Goal: Task Accomplishment & Management: Manage account settings

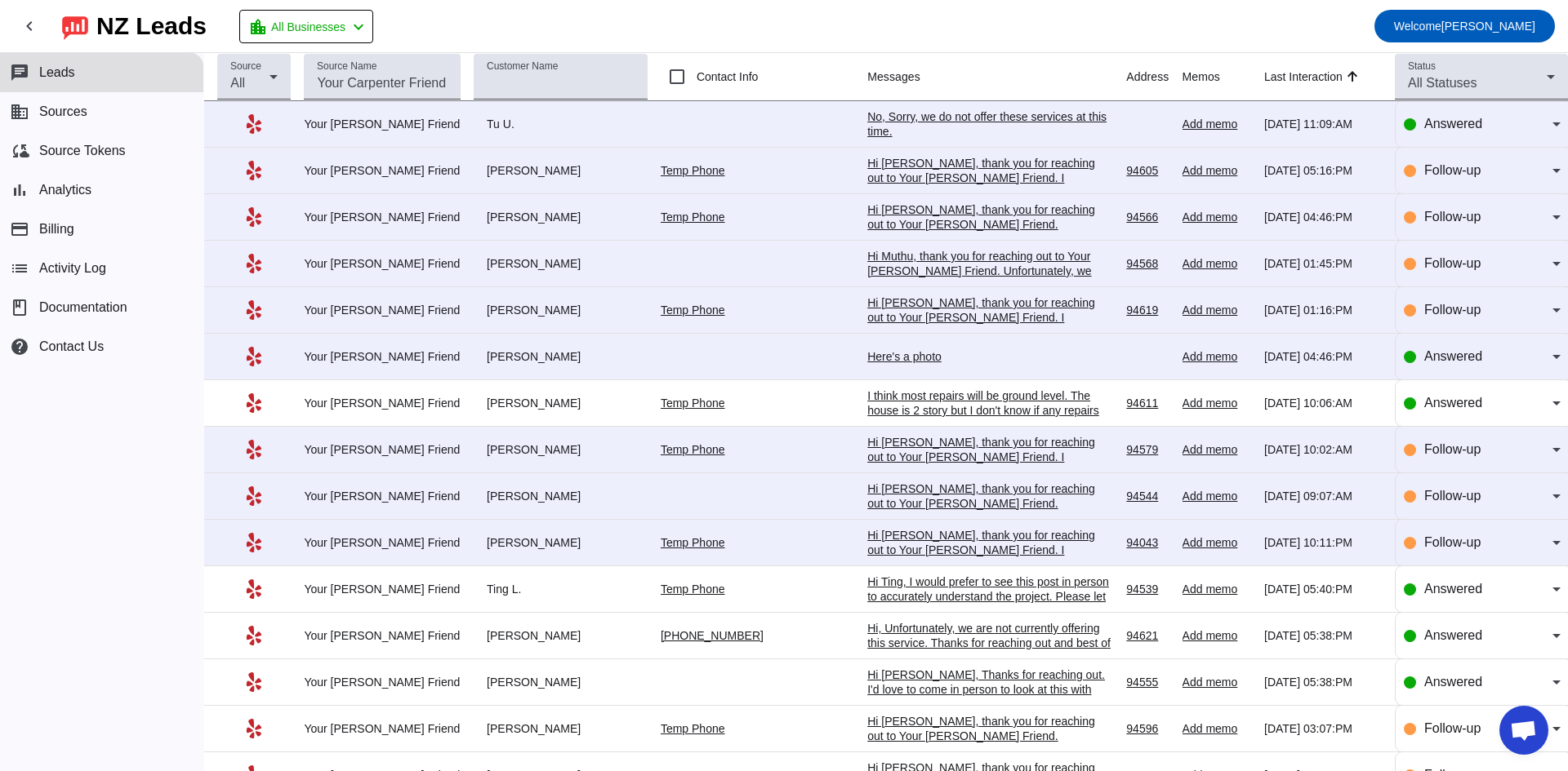
click at [896, 122] on div "No, Sorry, we do not offer these services at this time." at bounding box center [990, 123] width 245 height 30
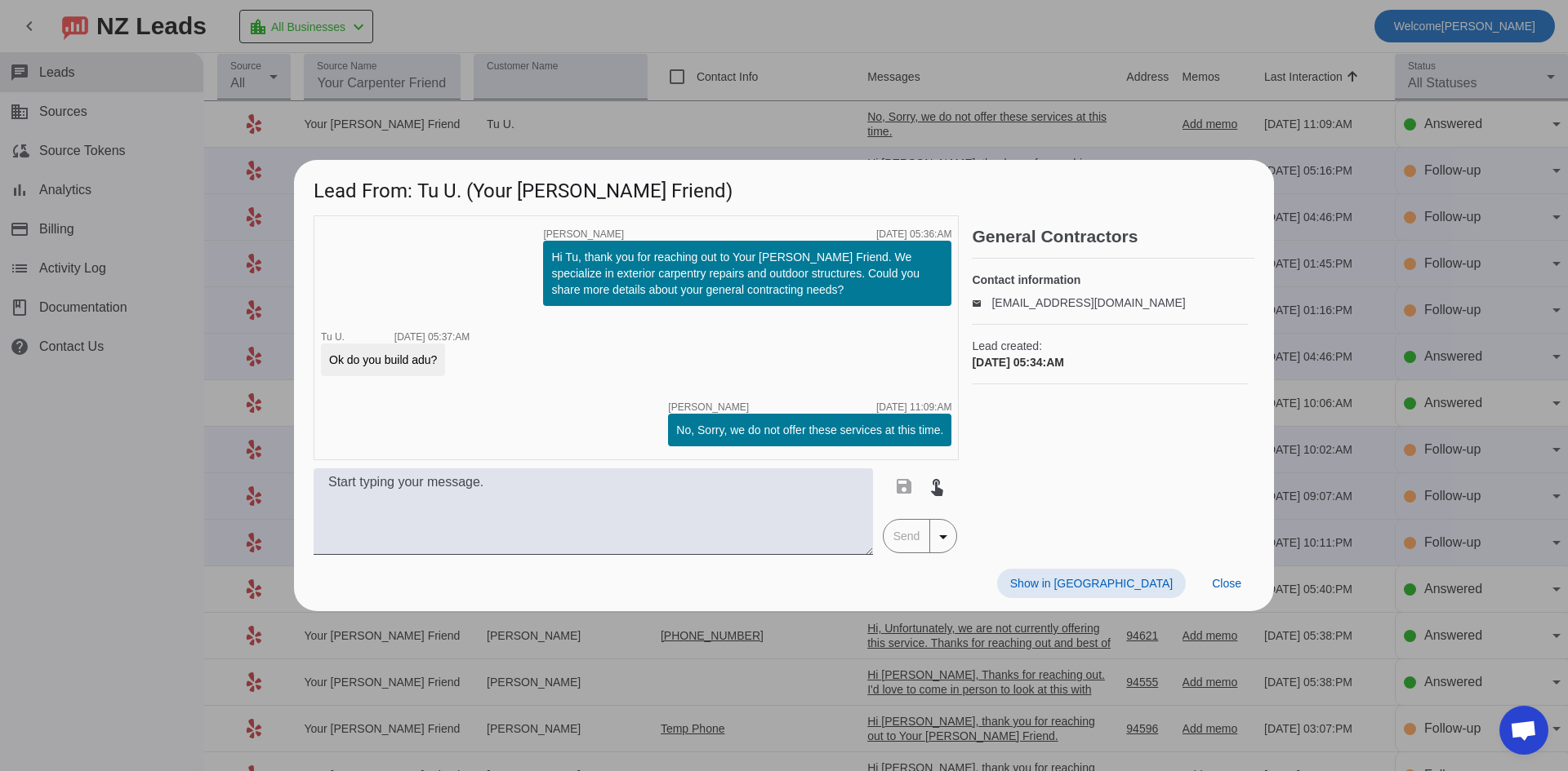
click at [927, 85] on div at bounding box center [784, 386] width 1568 height 771
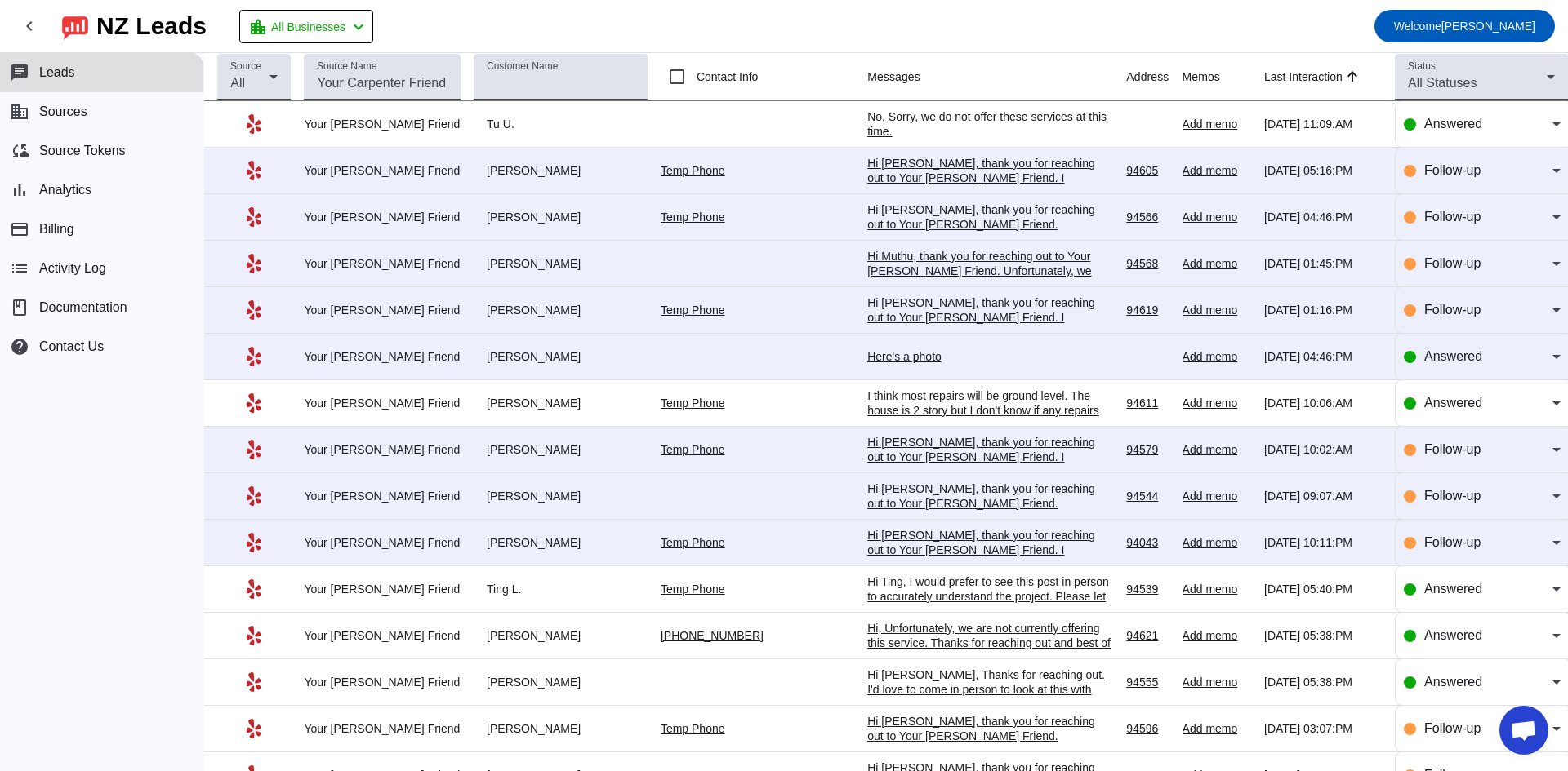
click at [907, 164] on div "Hi [PERSON_NAME], thank you for reaching out to Your [PERSON_NAME] Friend. I ap…" at bounding box center [990, 192] width 245 height 73
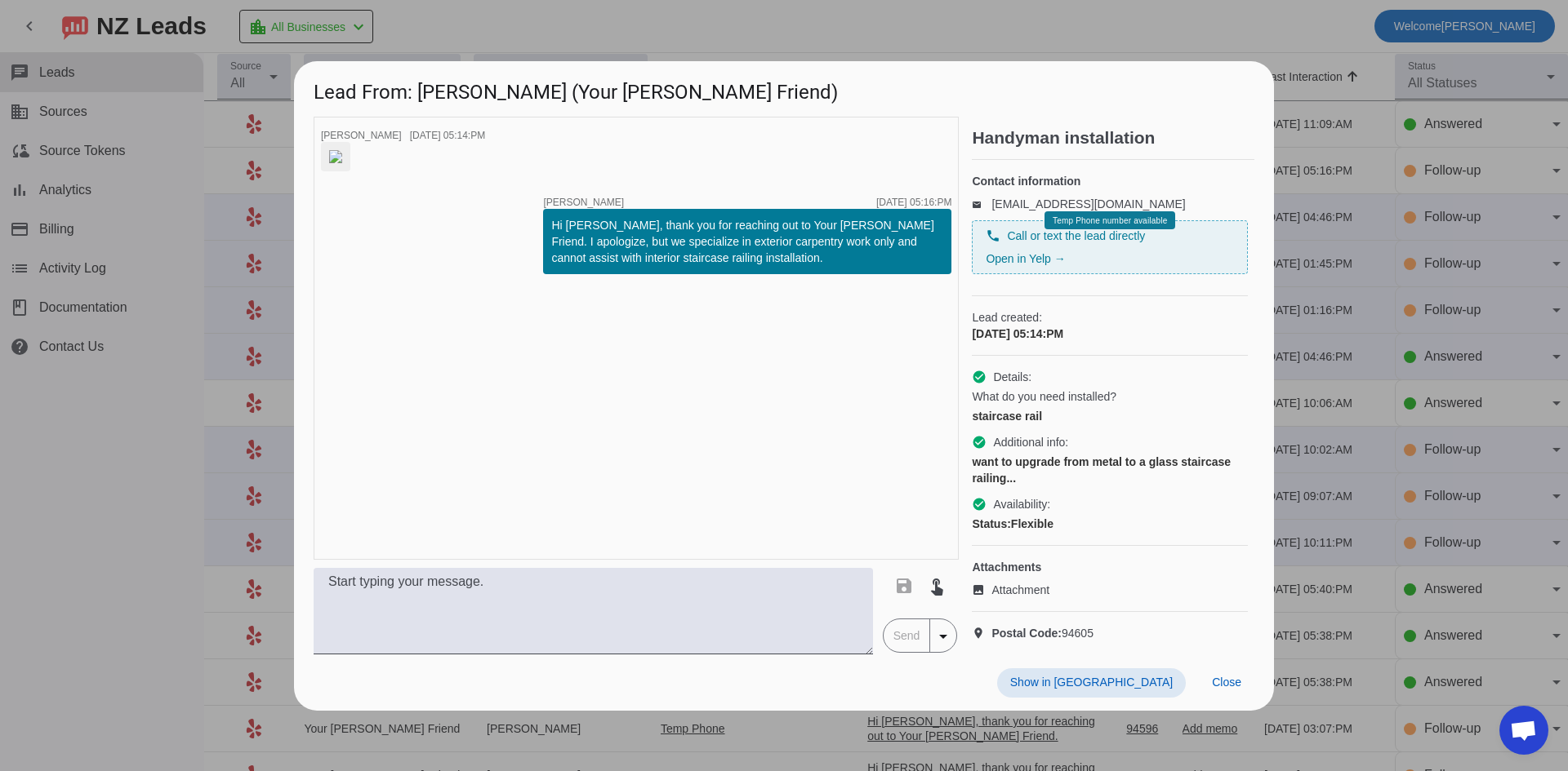
click at [985, 23] on div at bounding box center [784, 386] width 1568 height 771
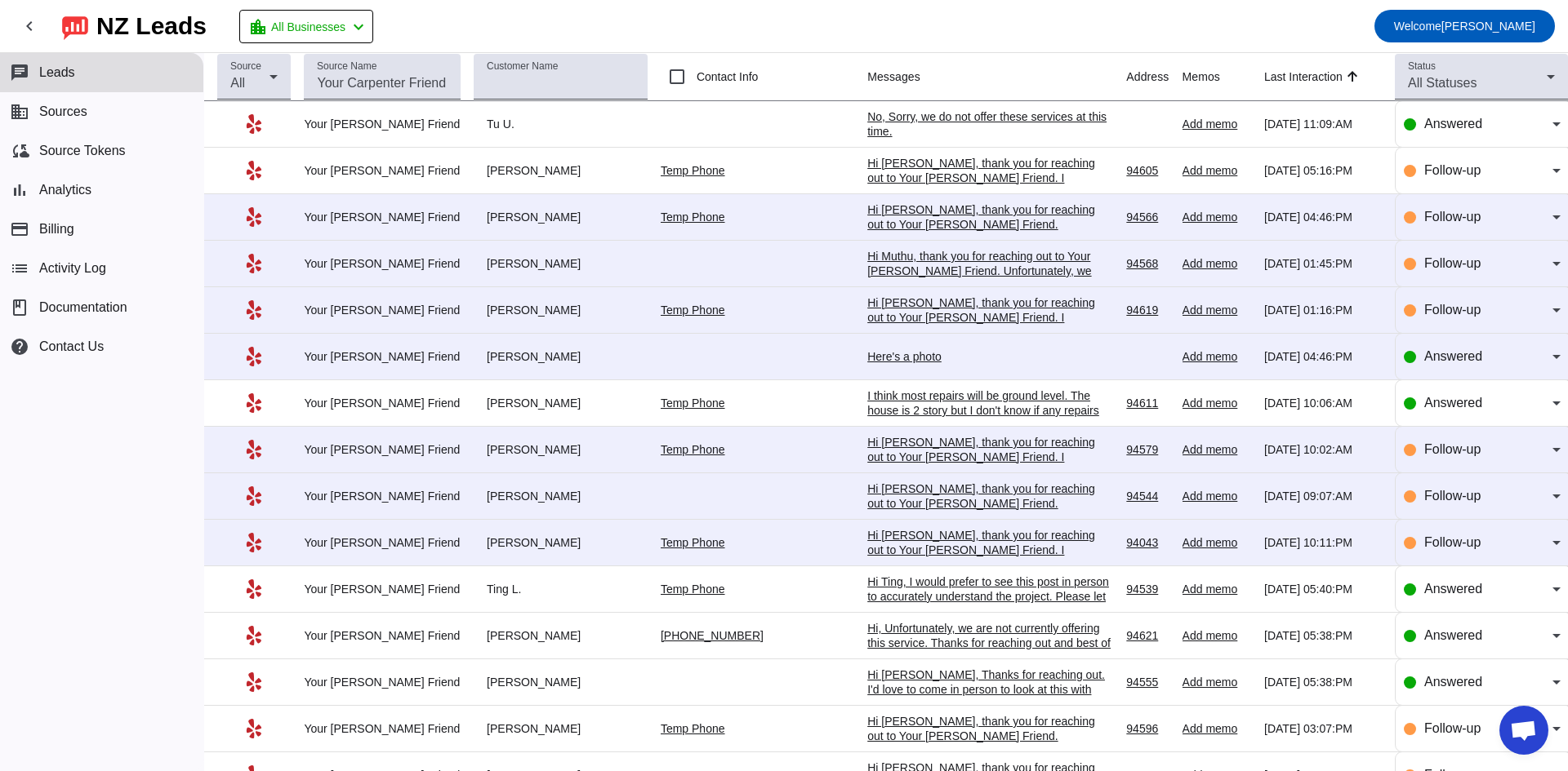
click at [996, 226] on div "Hi [PERSON_NAME], thank you for reaching out to Your [PERSON_NAME] Friend. Unfo…" at bounding box center [990, 246] width 245 height 89
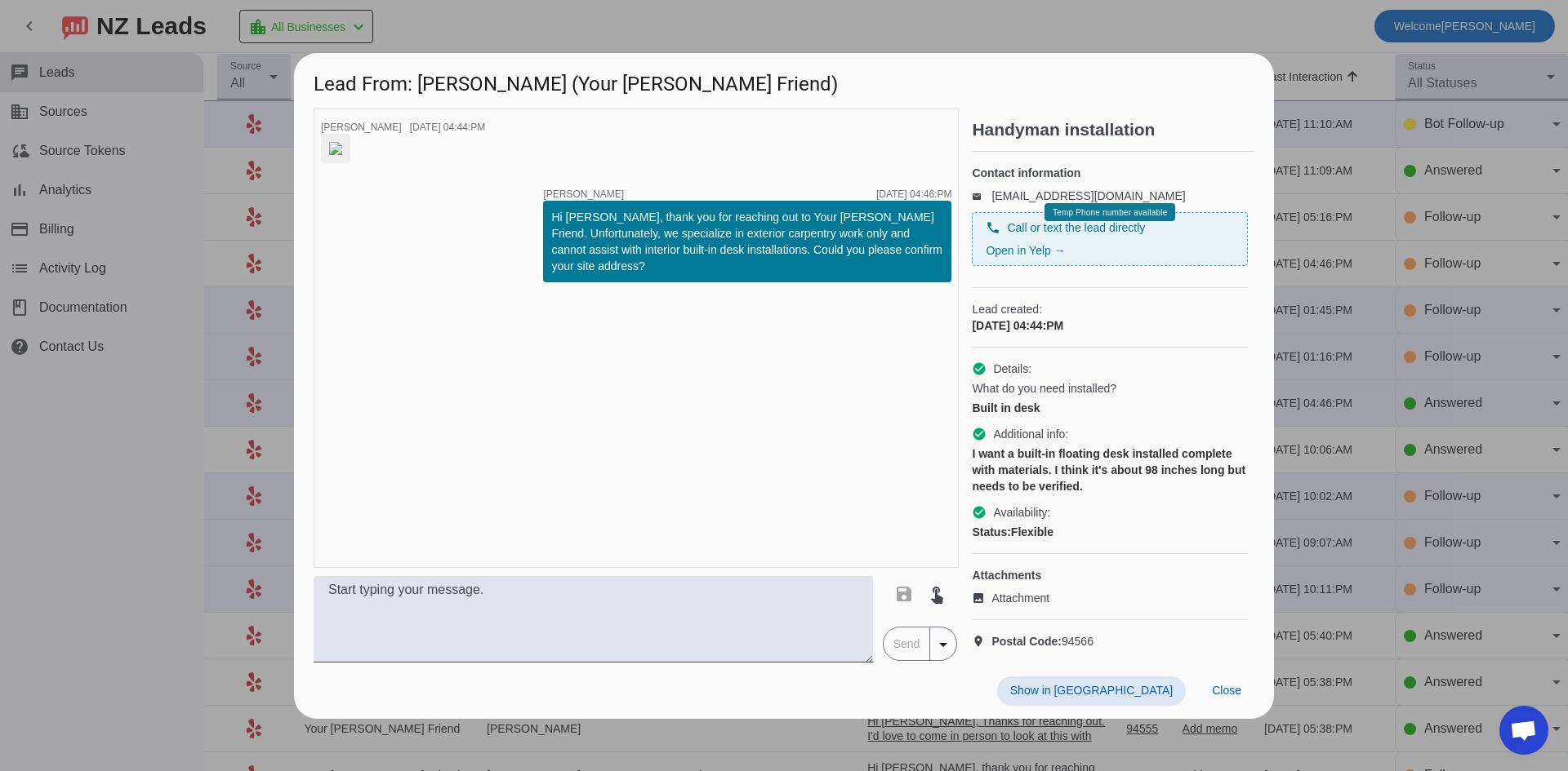
click at [976, 13] on div at bounding box center [784, 386] width 1568 height 771
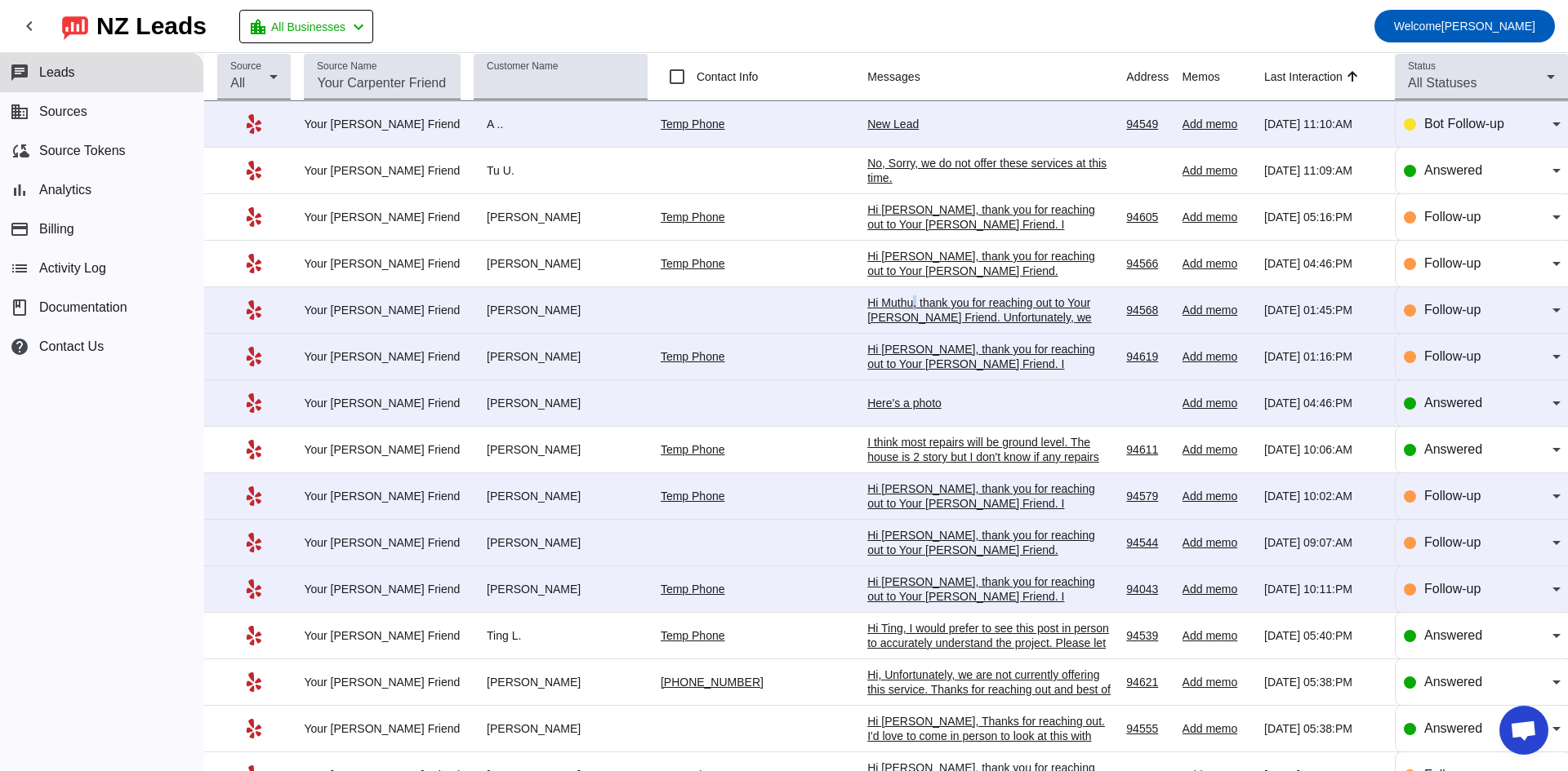
click at [884, 299] on div "Hi Muthu, thank you for reaching out to Your [PERSON_NAME] Friend. Unfortunatel…" at bounding box center [990, 325] width 245 height 59
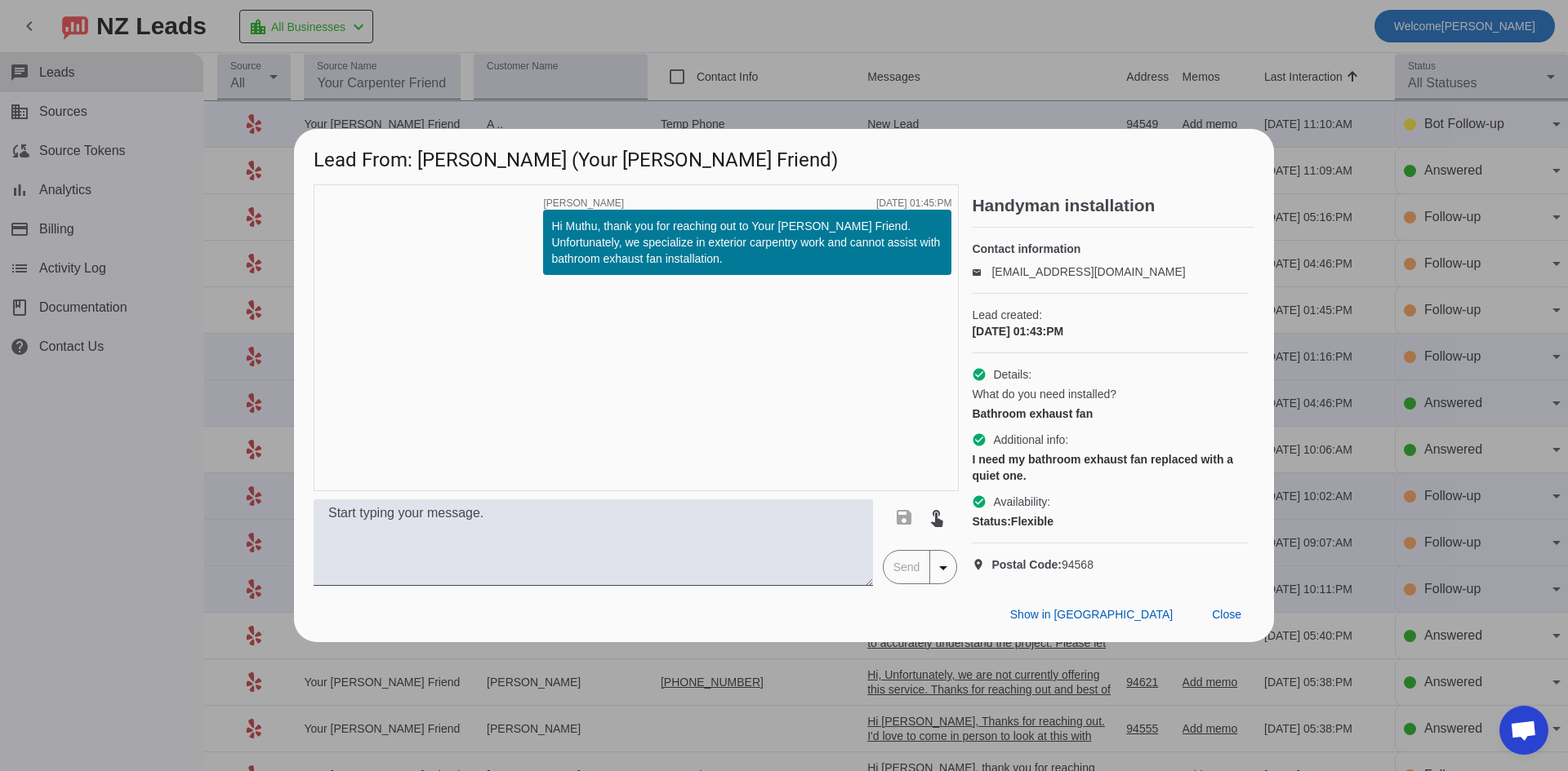
click at [957, 38] on div at bounding box center [784, 386] width 1568 height 771
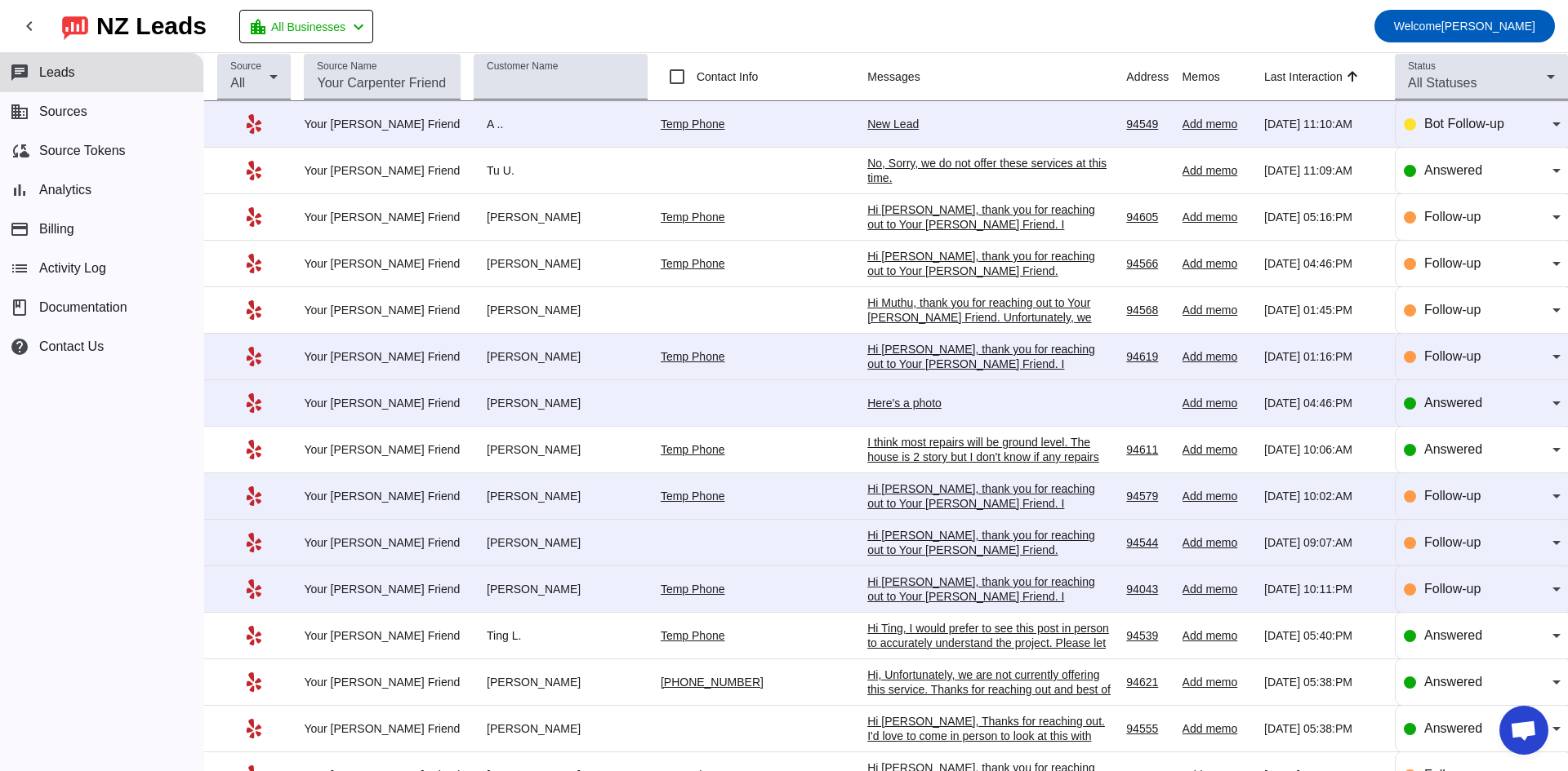
click at [948, 360] on div "Hi [PERSON_NAME], thank you for reaching out to Your [PERSON_NAME] Friend. I ap…" at bounding box center [990, 378] width 245 height 73
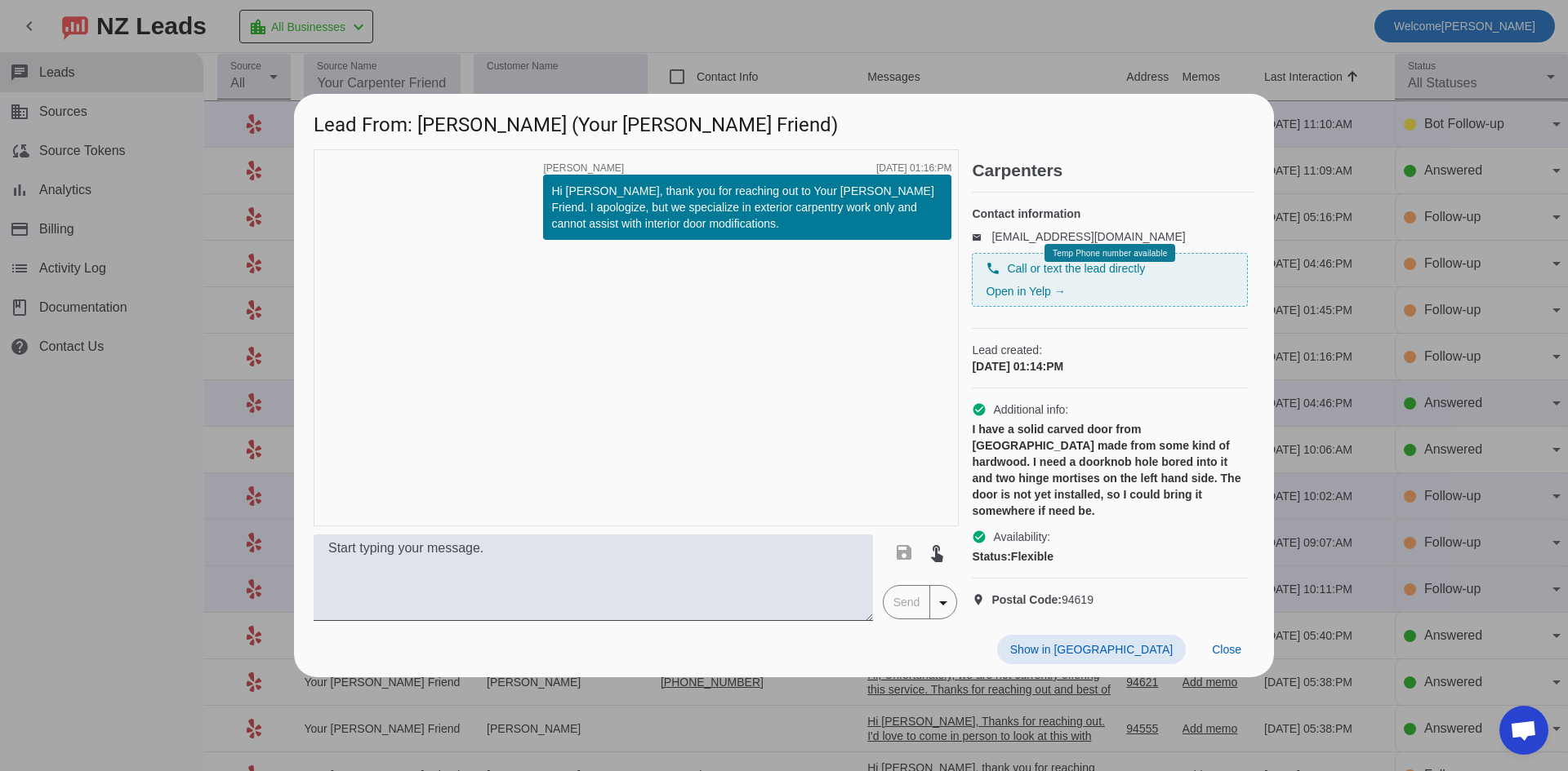
click at [956, 53] on div at bounding box center [784, 386] width 1568 height 771
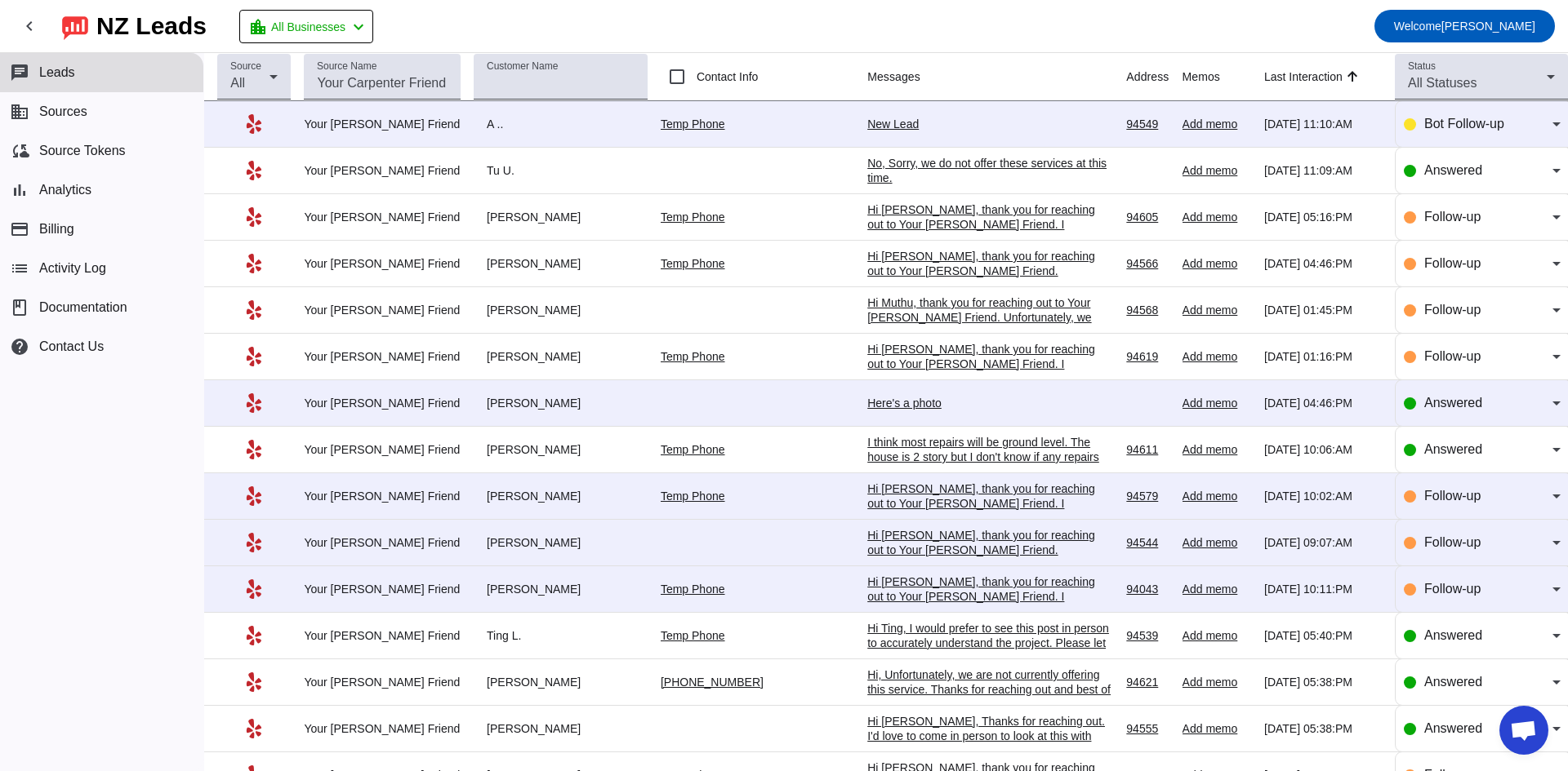
click at [910, 407] on div "Here's a photo" at bounding box center [990, 403] width 245 height 14
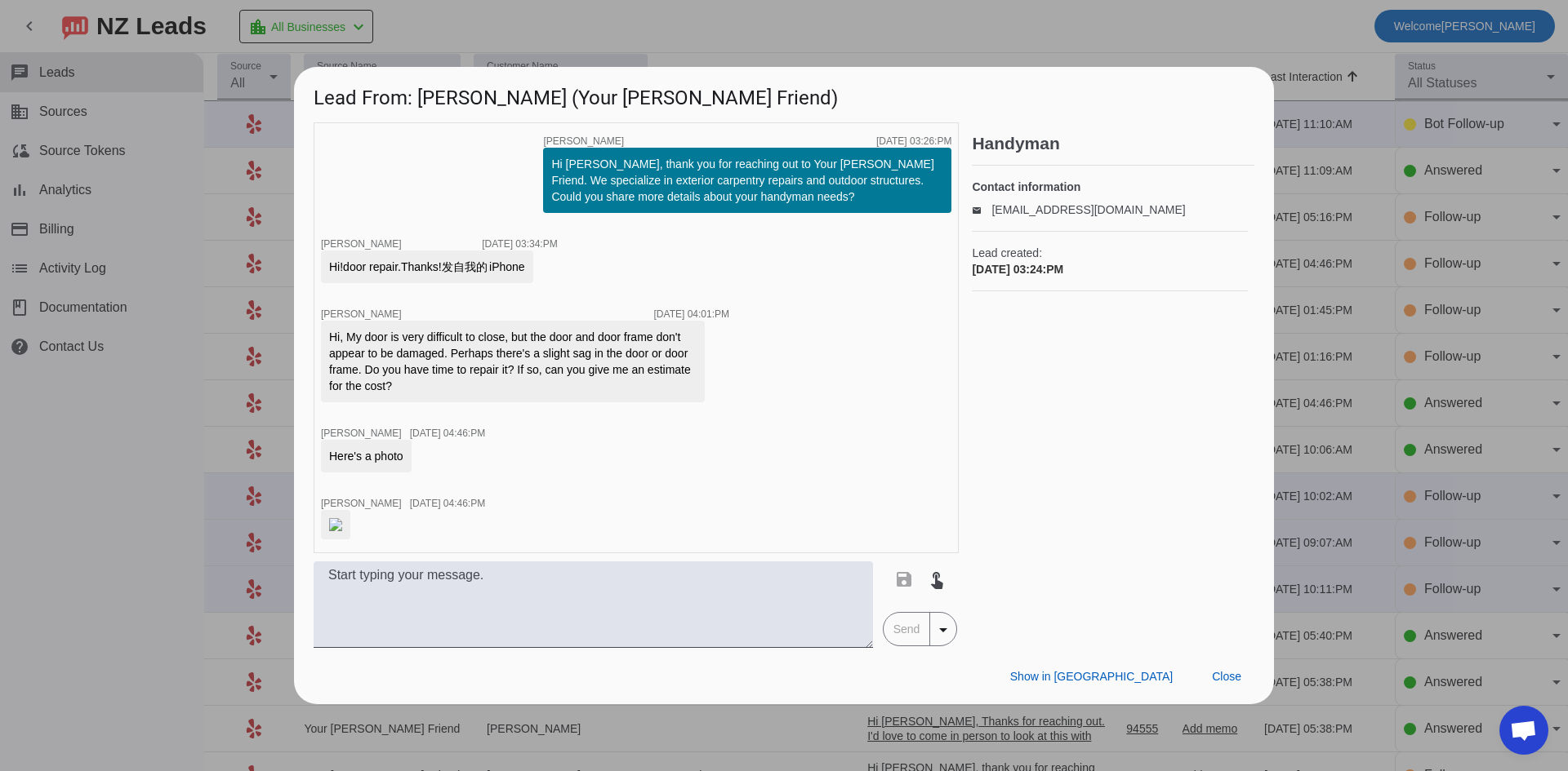
drag, startPoint x: 134, startPoint y: 453, endPoint x: 142, endPoint y: 451, distance: 8.2
click at [138, 452] on div at bounding box center [784, 386] width 1568 height 771
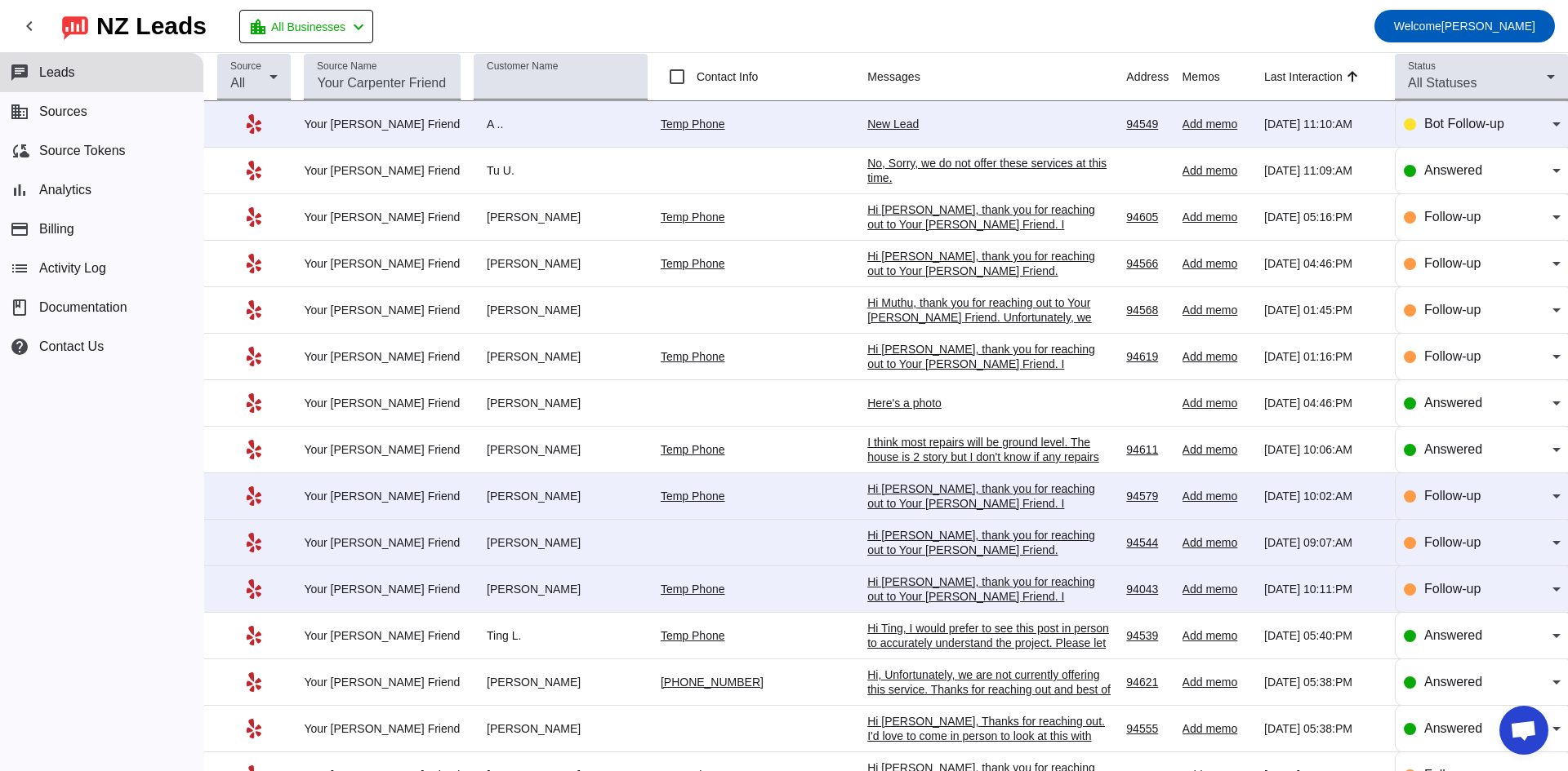
click at [915, 504] on div "Hi [PERSON_NAME], thank you for reaching out to Your [PERSON_NAME] Friend. I ap…" at bounding box center [990, 525] width 245 height 89
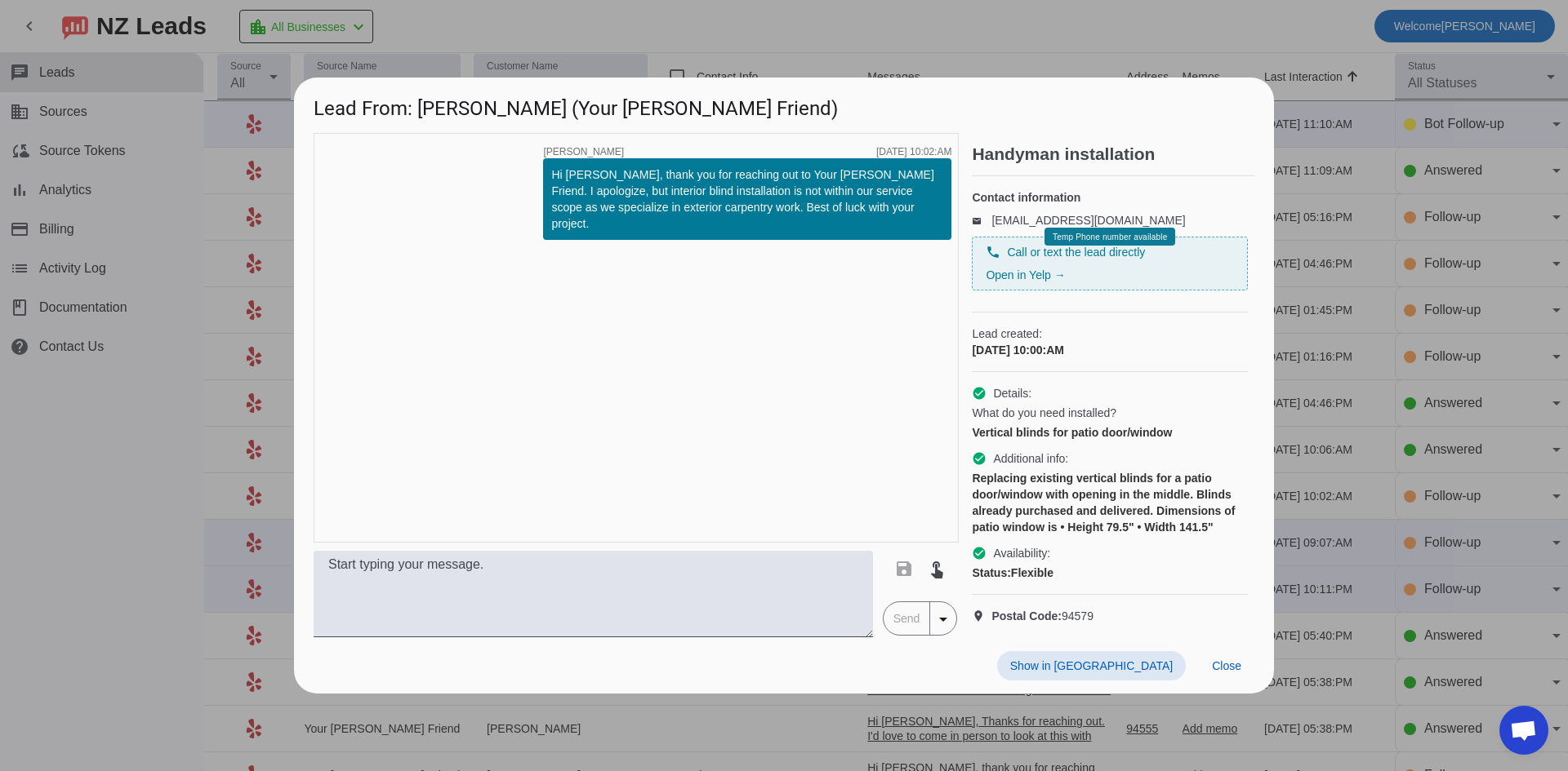
drag, startPoint x: 166, startPoint y: 481, endPoint x: 174, endPoint y: 479, distance: 8.2
click at [166, 480] on div at bounding box center [784, 386] width 1568 height 771
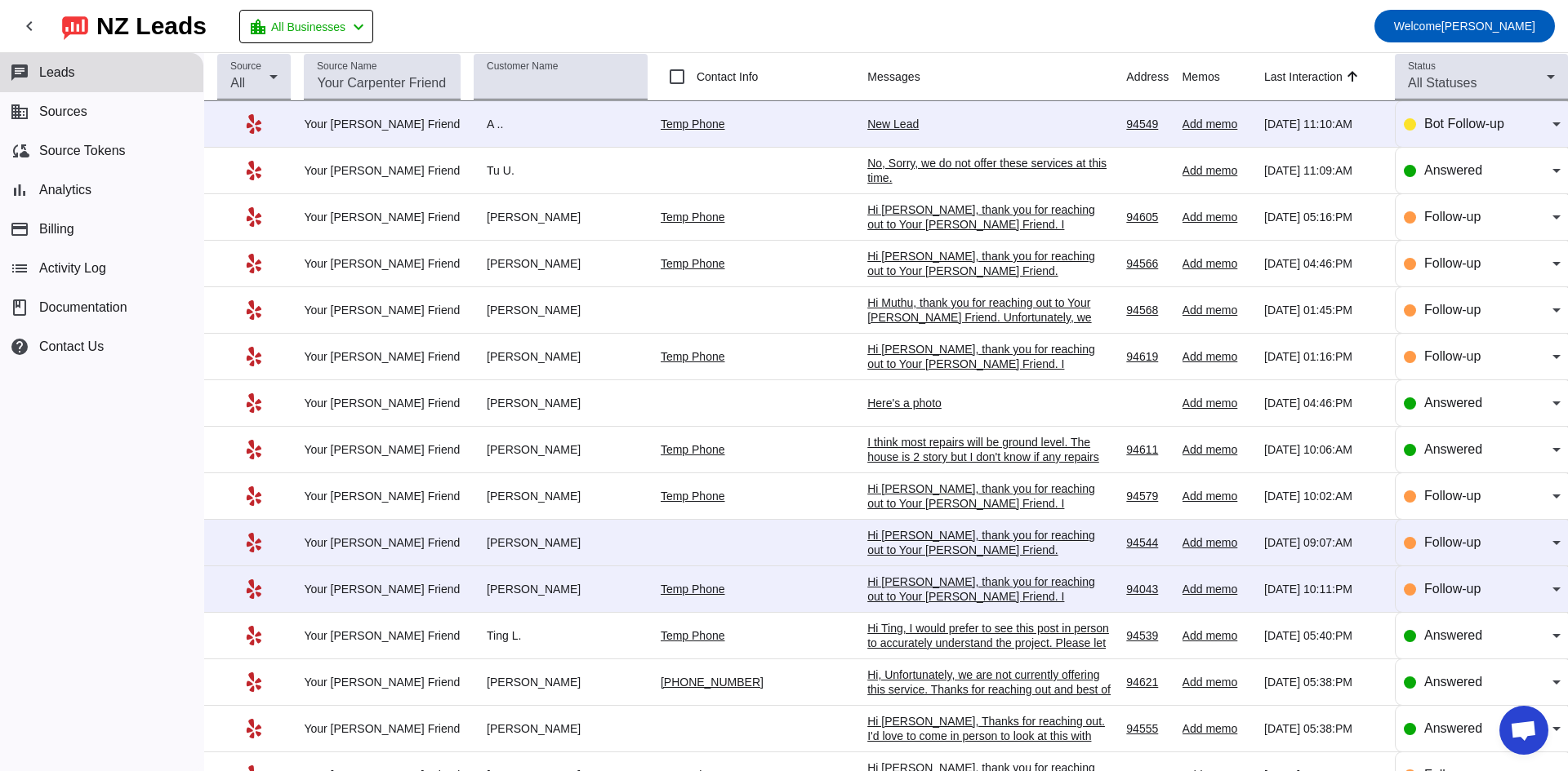
click at [921, 543] on div "Hi [PERSON_NAME], thank you for reaching out to Your [PERSON_NAME] Friend. Unfo…" at bounding box center [990, 564] width 245 height 73
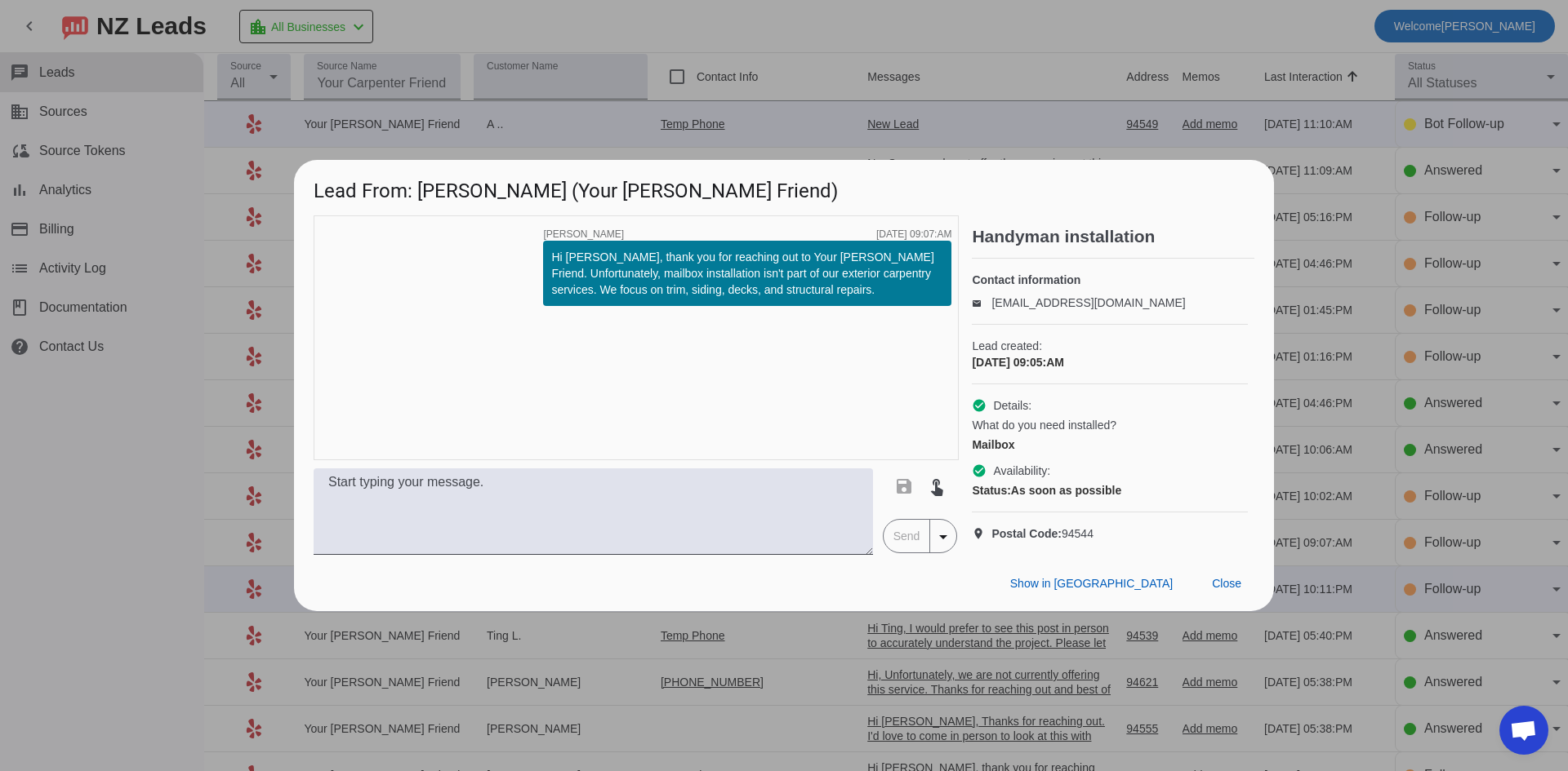
drag, startPoint x: 109, startPoint y: 468, endPoint x: 644, endPoint y: 537, distance: 539.4
click at [110, 468] on div at bounding box center [784, 386] width 1568 height 771
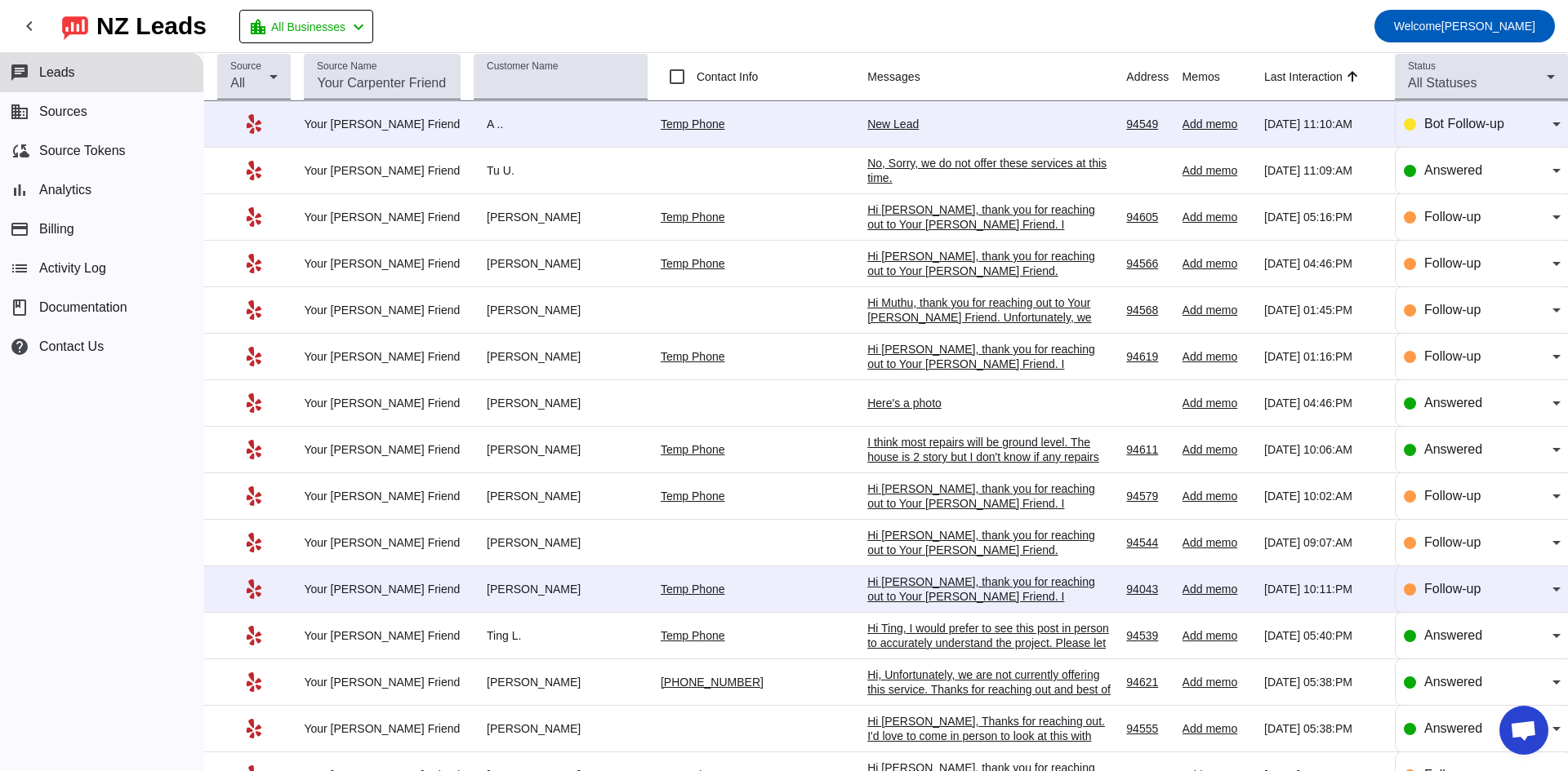
click at [917, 588] on div "Hi [PERSON_NAME], thank you for reaching out to Your [PERSON_NAME] Friend. I ap…" at bounding box center [990, 611] width 245 height 73
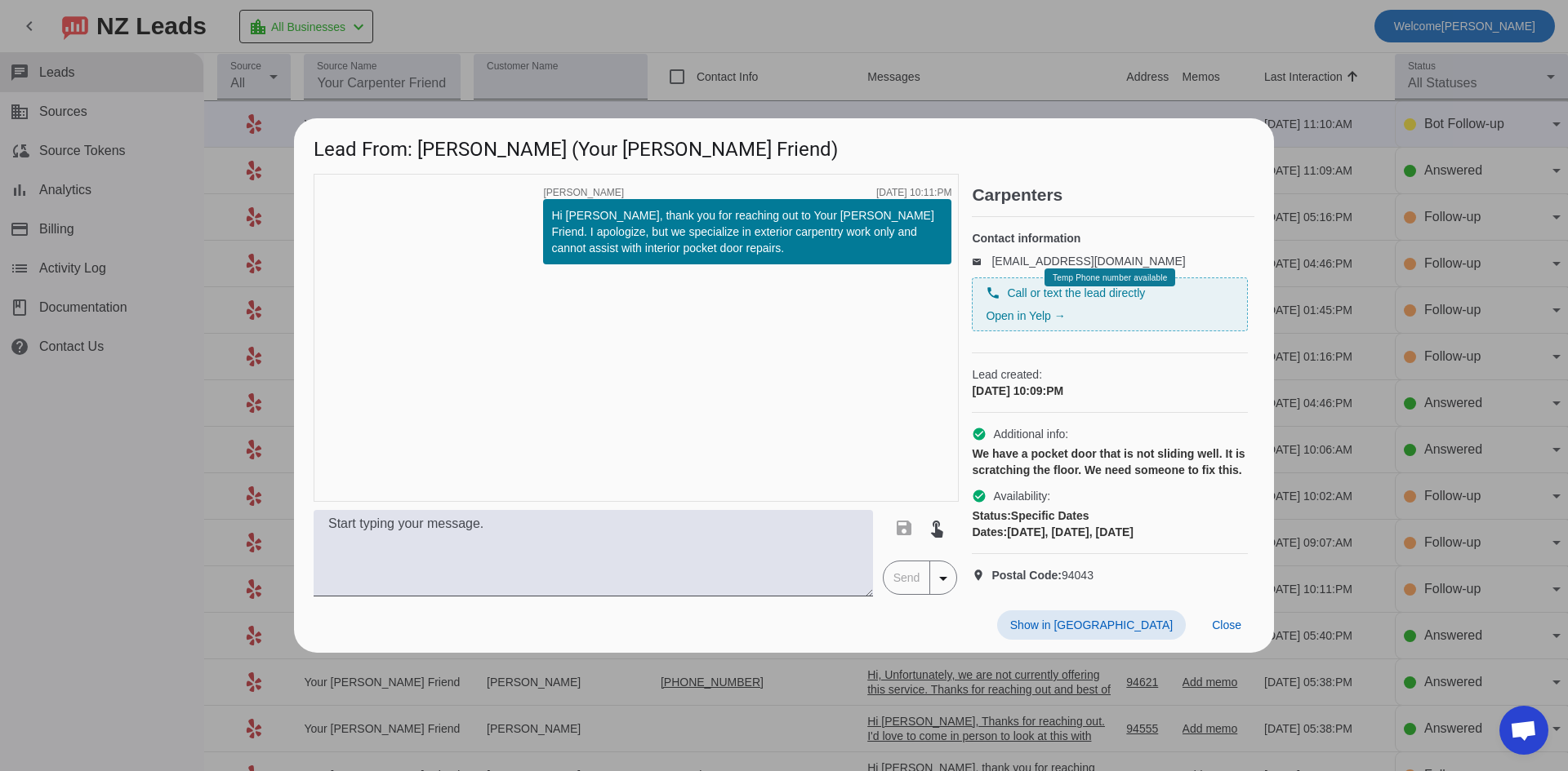
drag, startPoint x: 176, startPoint y: 457, endPoint x: 189, endPoint y: 459, distance: 13.2
click at [177, 457] on div at bounding box center [784, 386] width 1568 height 771
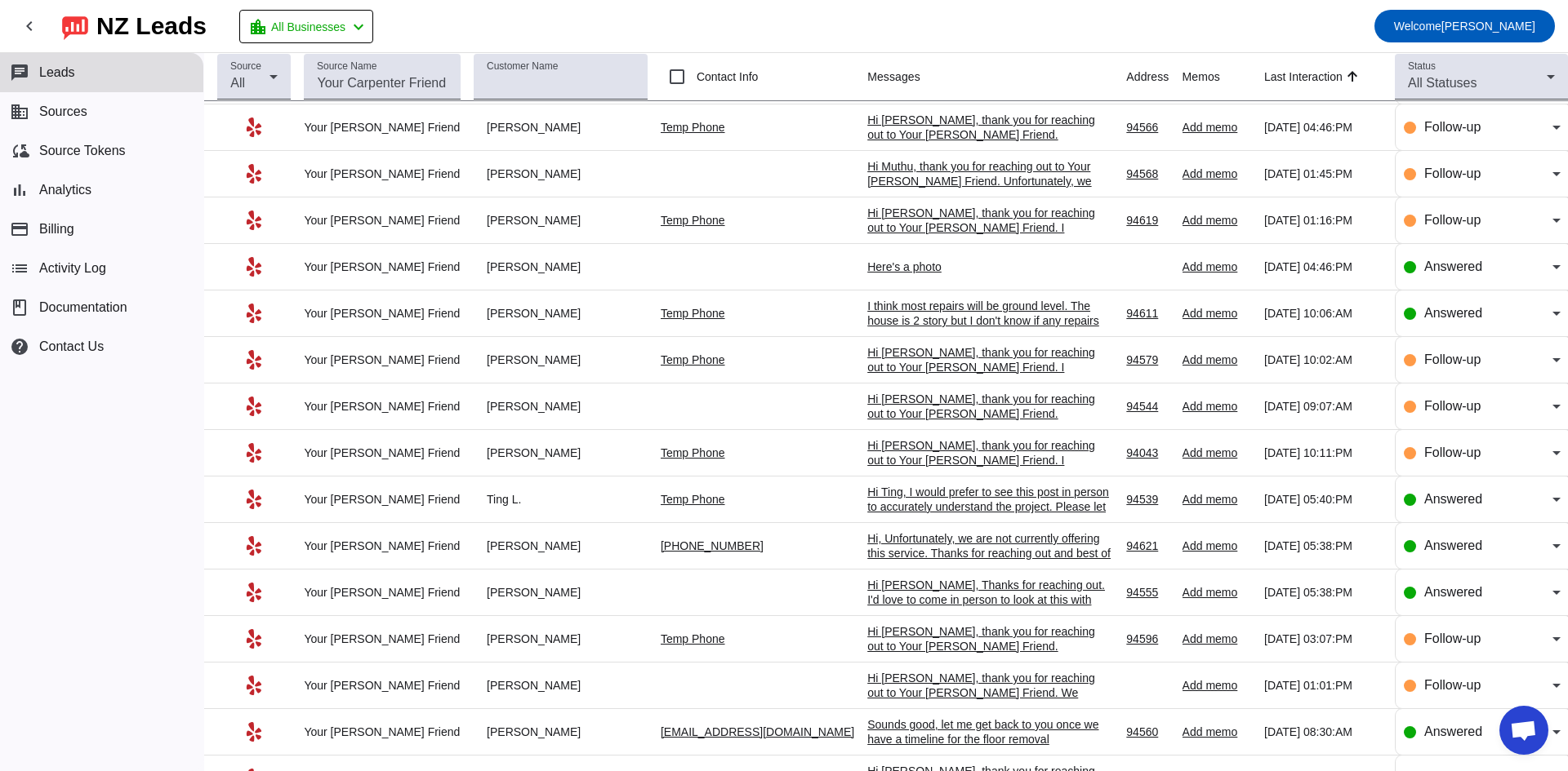
scroll to position [164, 0]
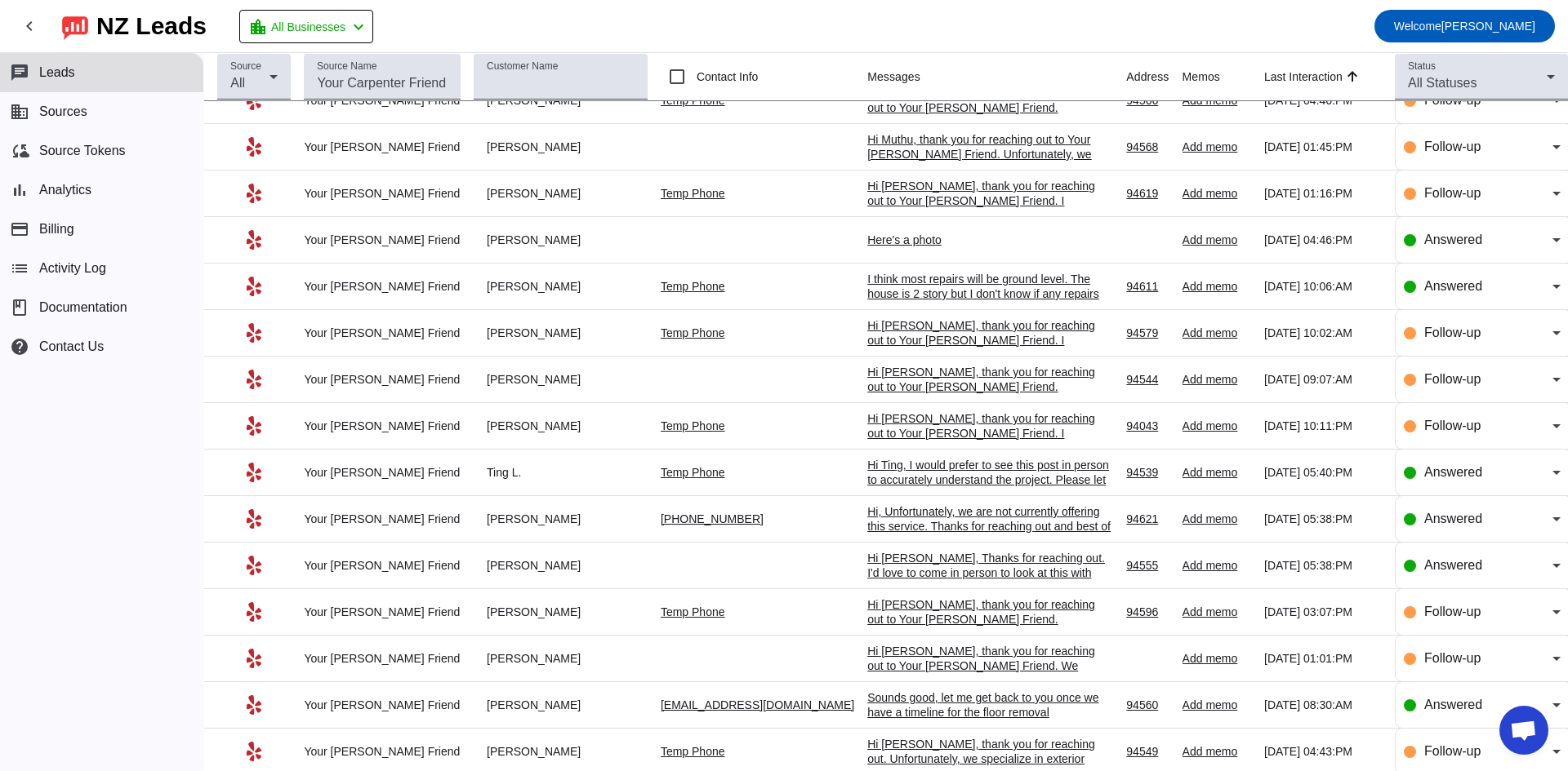
click at [956, 476] on div "Hi Ting, I would prefer to see this post in person to accurately understand the…" at bounding box center [990, 487] width 245 height 59
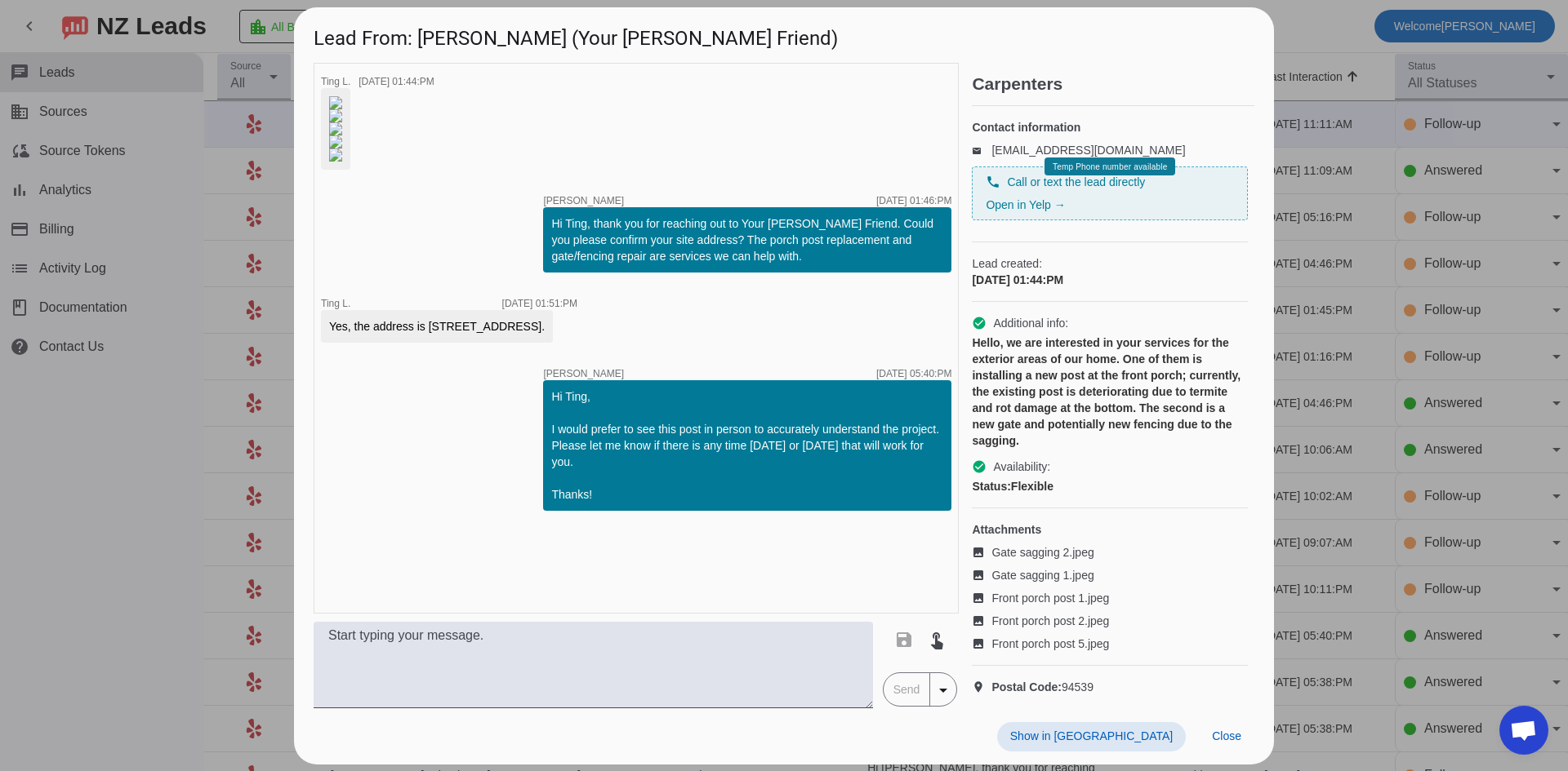
scroll to position [158, 0]
click at [182, 508] on div at bounding box center [784, 386] width 1568 height 771
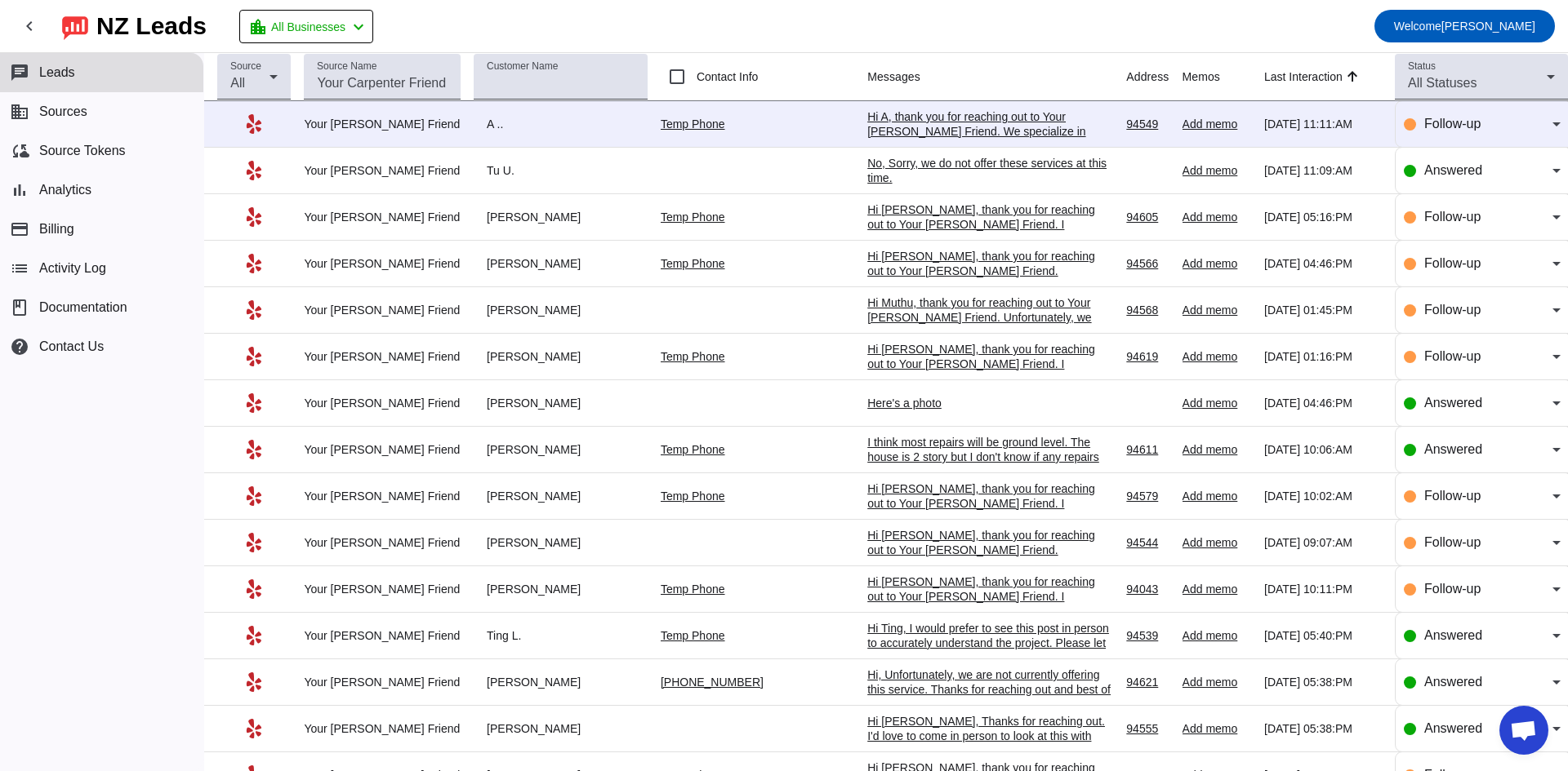
click at [927, 132] on div "Hi A, thank you for reaching out to Your [PERSON_NAME] Friend. We specialize in…" at bounding box center [990, 139] width 245 height 59
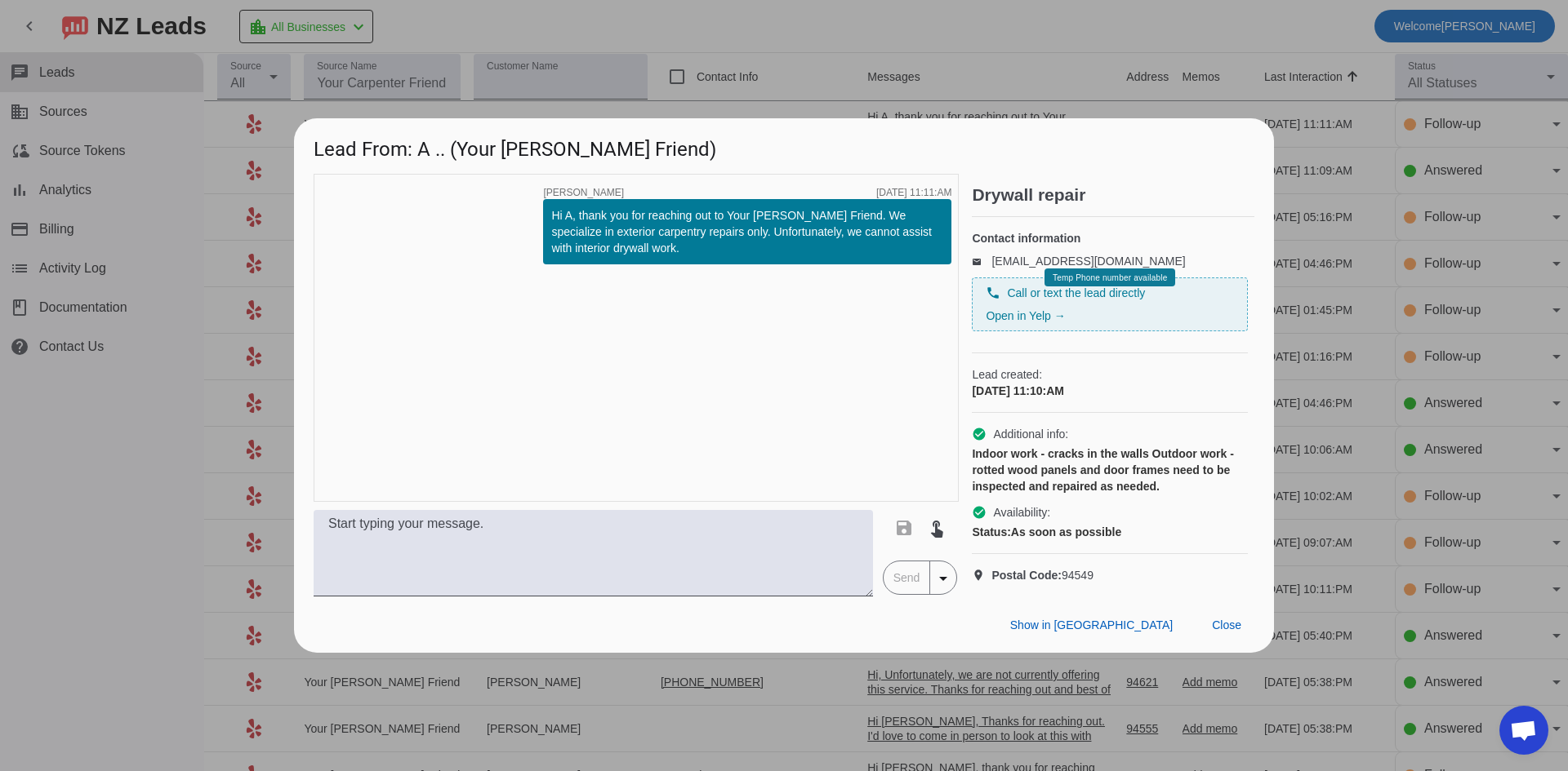
click at [95, 419] on div at bounding box center [784, 386] width 1568 height 771
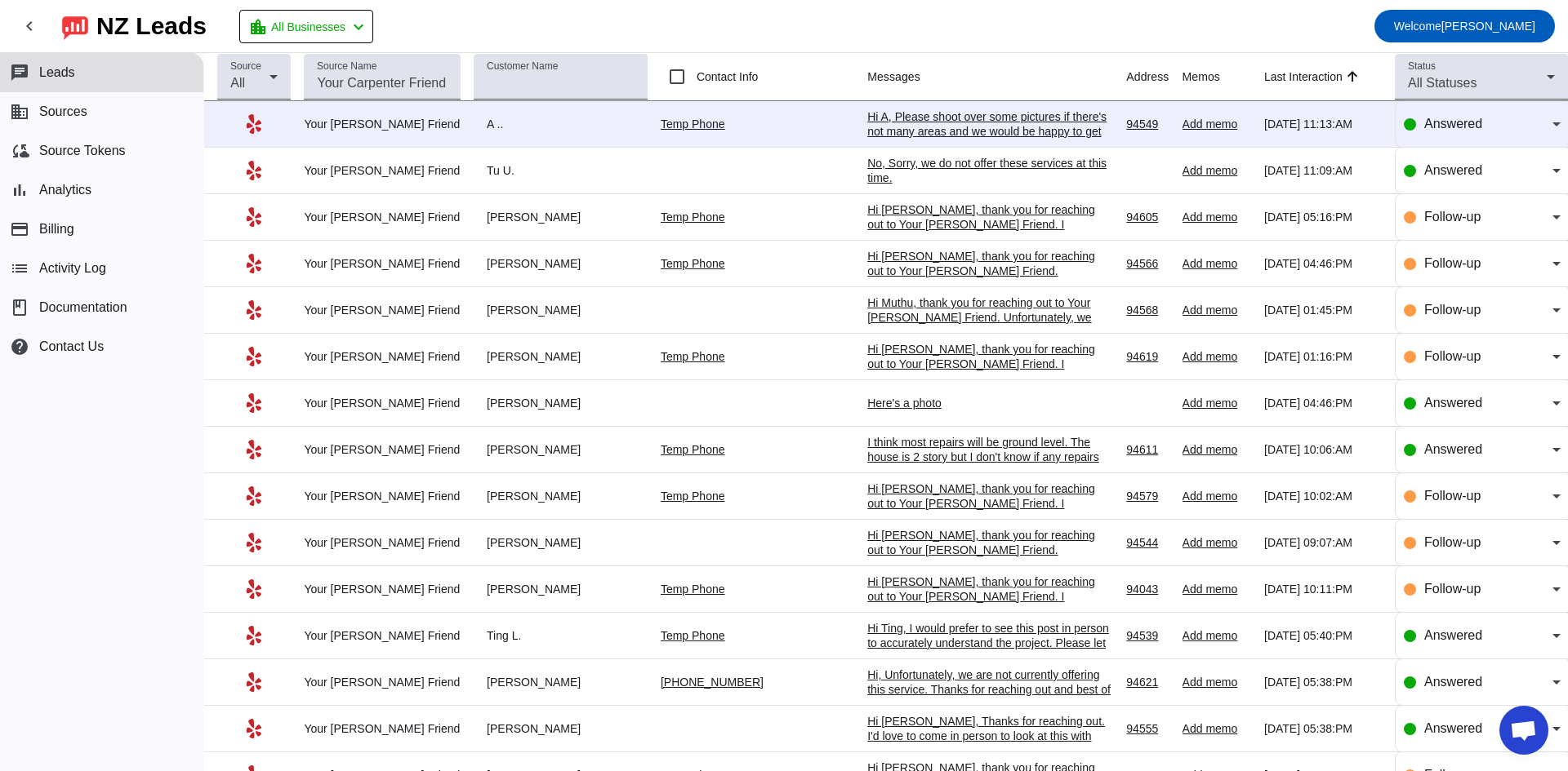
click at [950, 126] on div "Hi A, Please shoot over some pictures if there's not many areas and we would be…" at bounding box center [990, 131] width 245 height 44
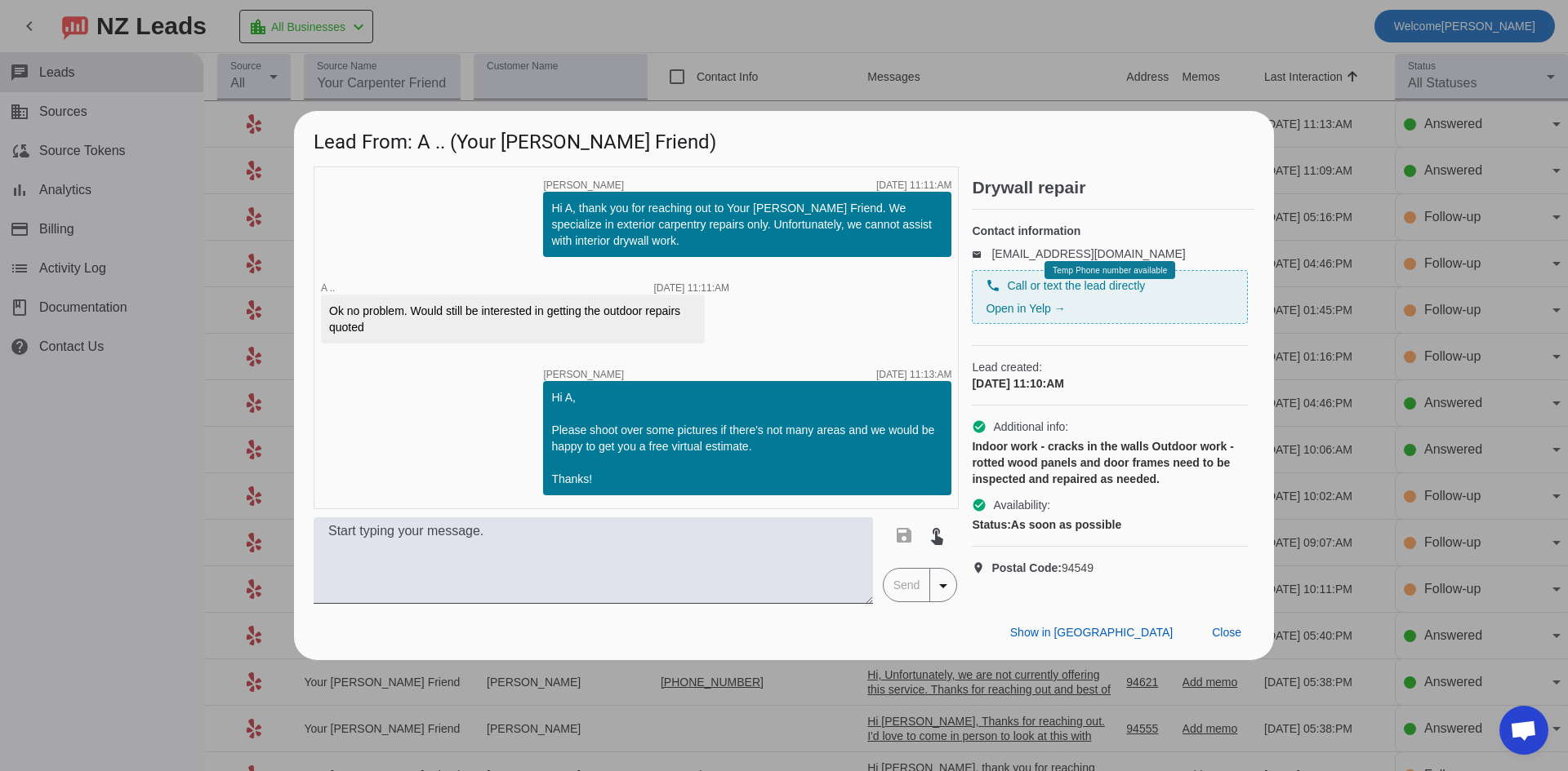
click at [107, 447] on div at bounding box center [784, 386] width 1568 height 771
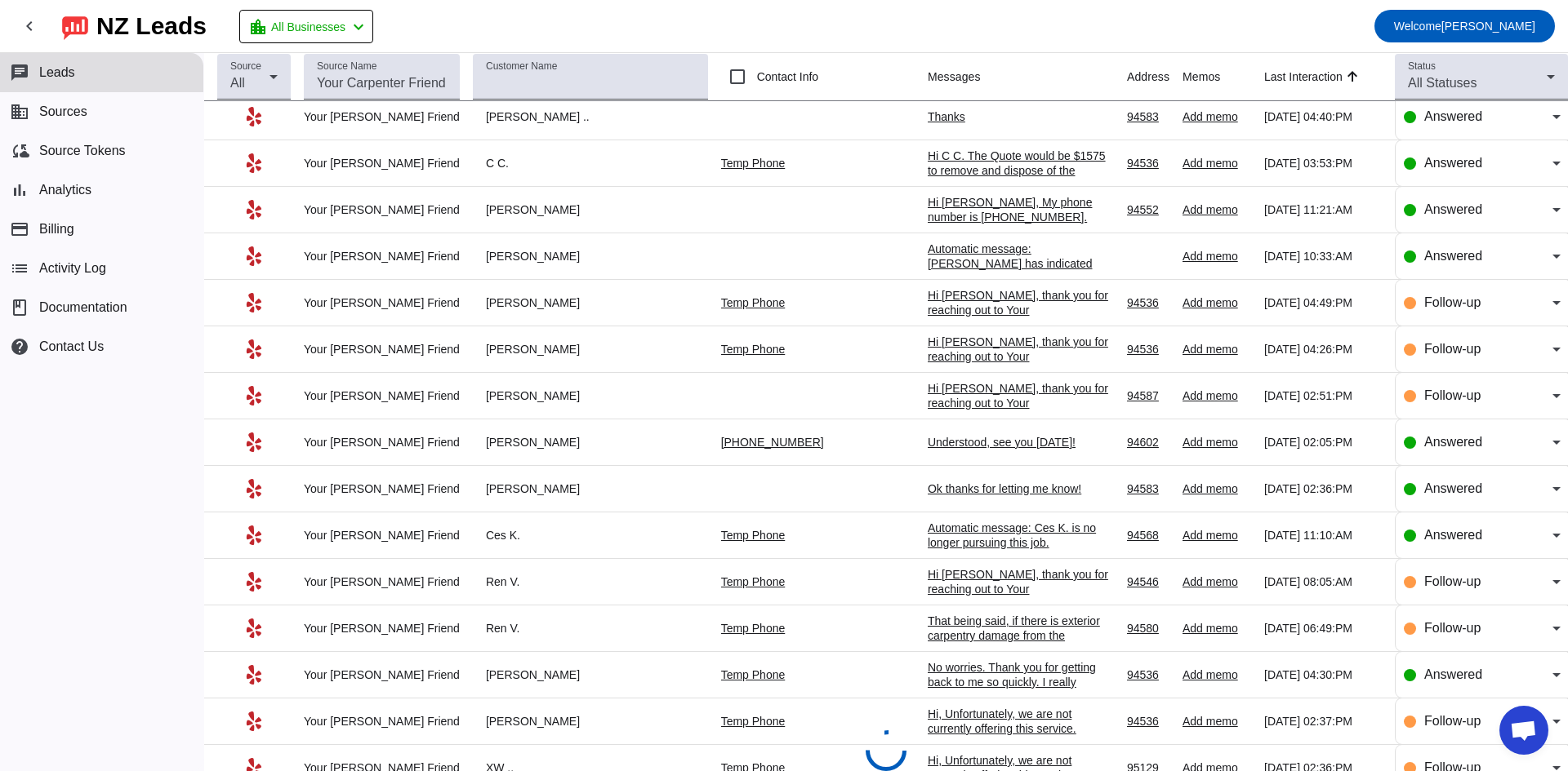
scroll to position [7471, 0]
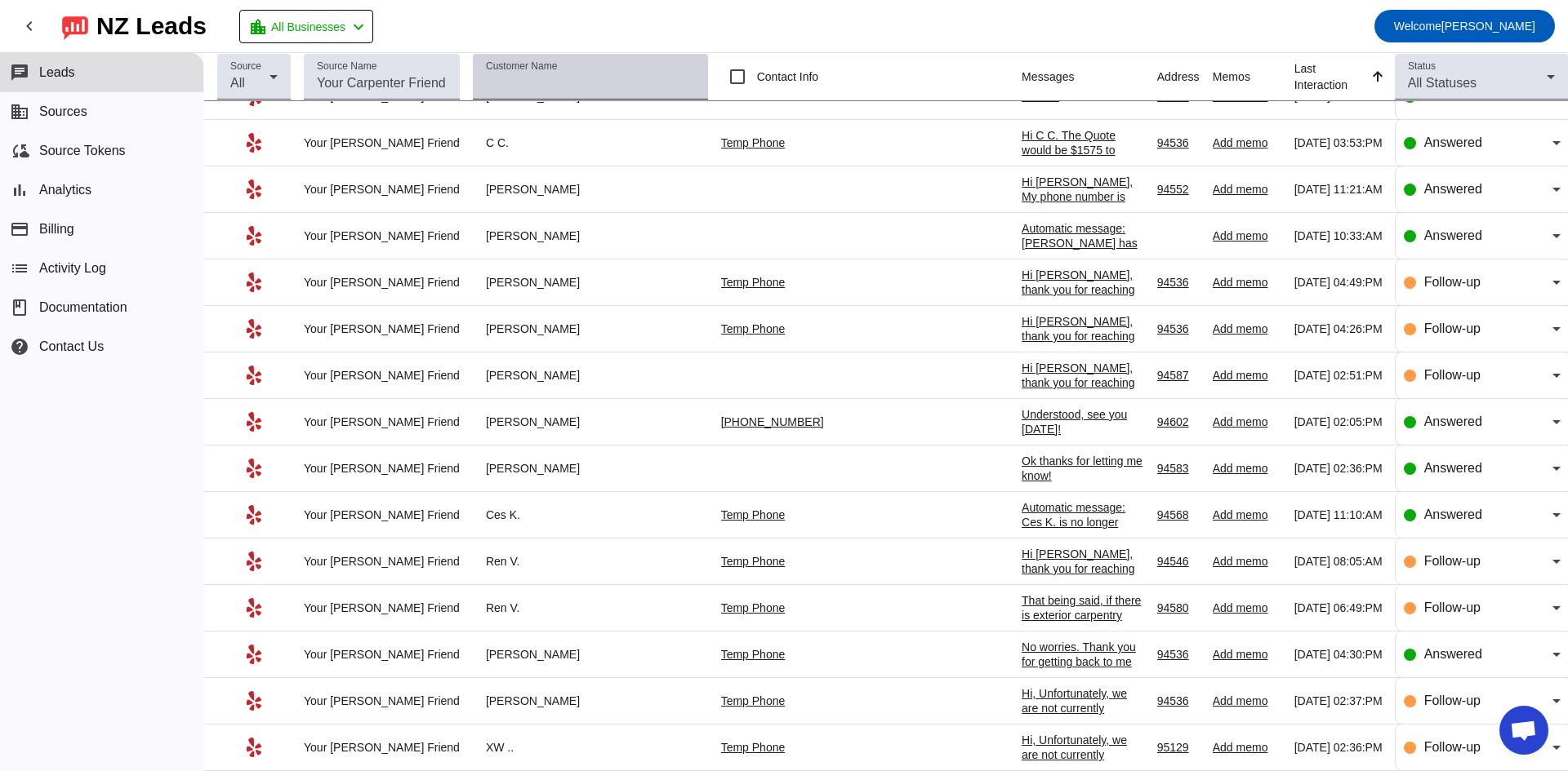
click at [537, 75] on input "Customer Name" at bounding box center [591, 83] width 209 height 20
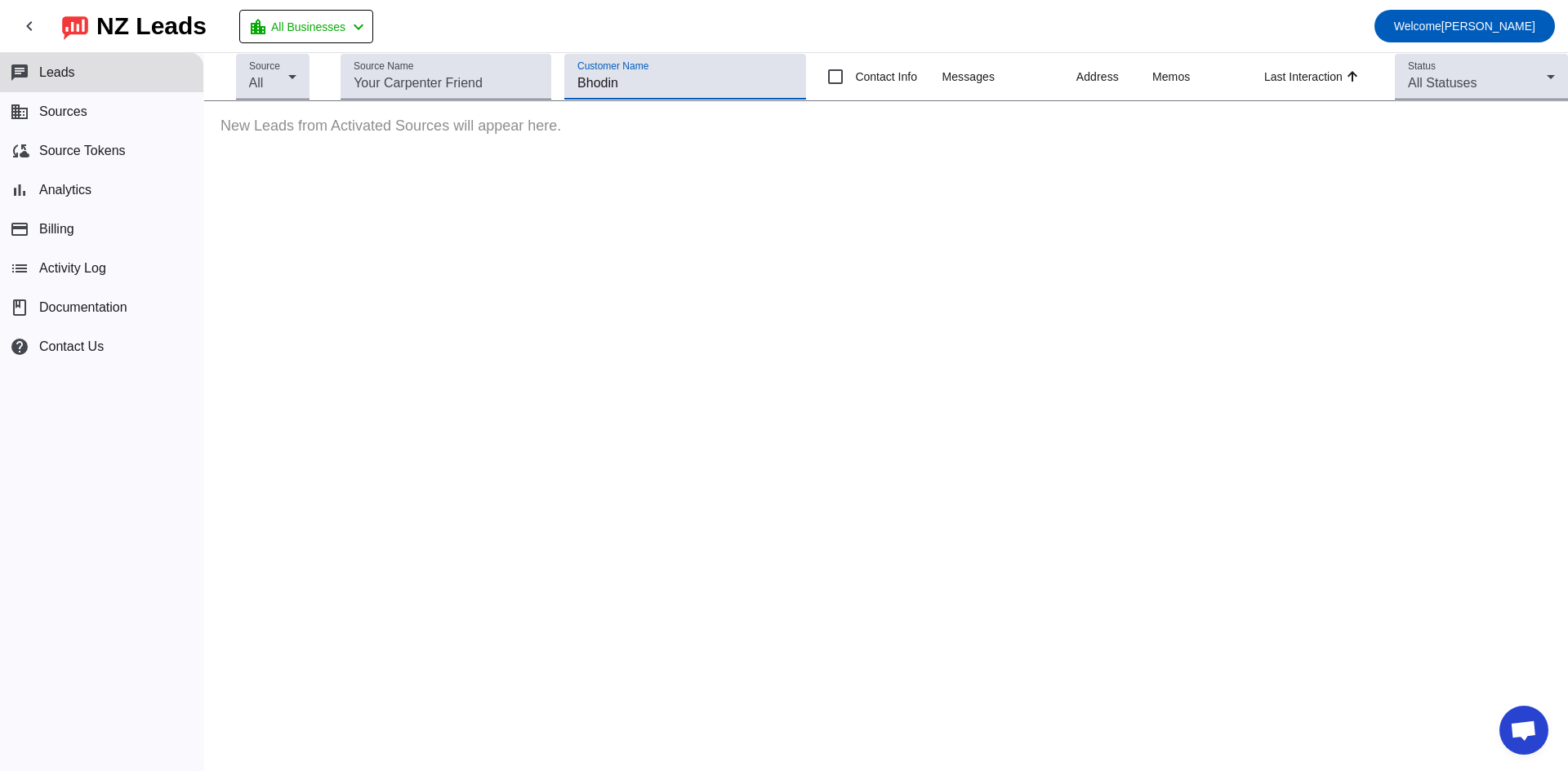
scroll to position [0, 0]
click at [598, 86] on input "Bhodin" at bounding box center [685, 83] width 216 height 20
drag, startPoint x: 643, startPoint y: 89, endPoint x: 597, endPoint y: 96, distance: 46.5
click at [597, 96] on div "Customer Name [PERSON_NAME]" at bounding box center [685, 76] width 216 height 46
type input "B"
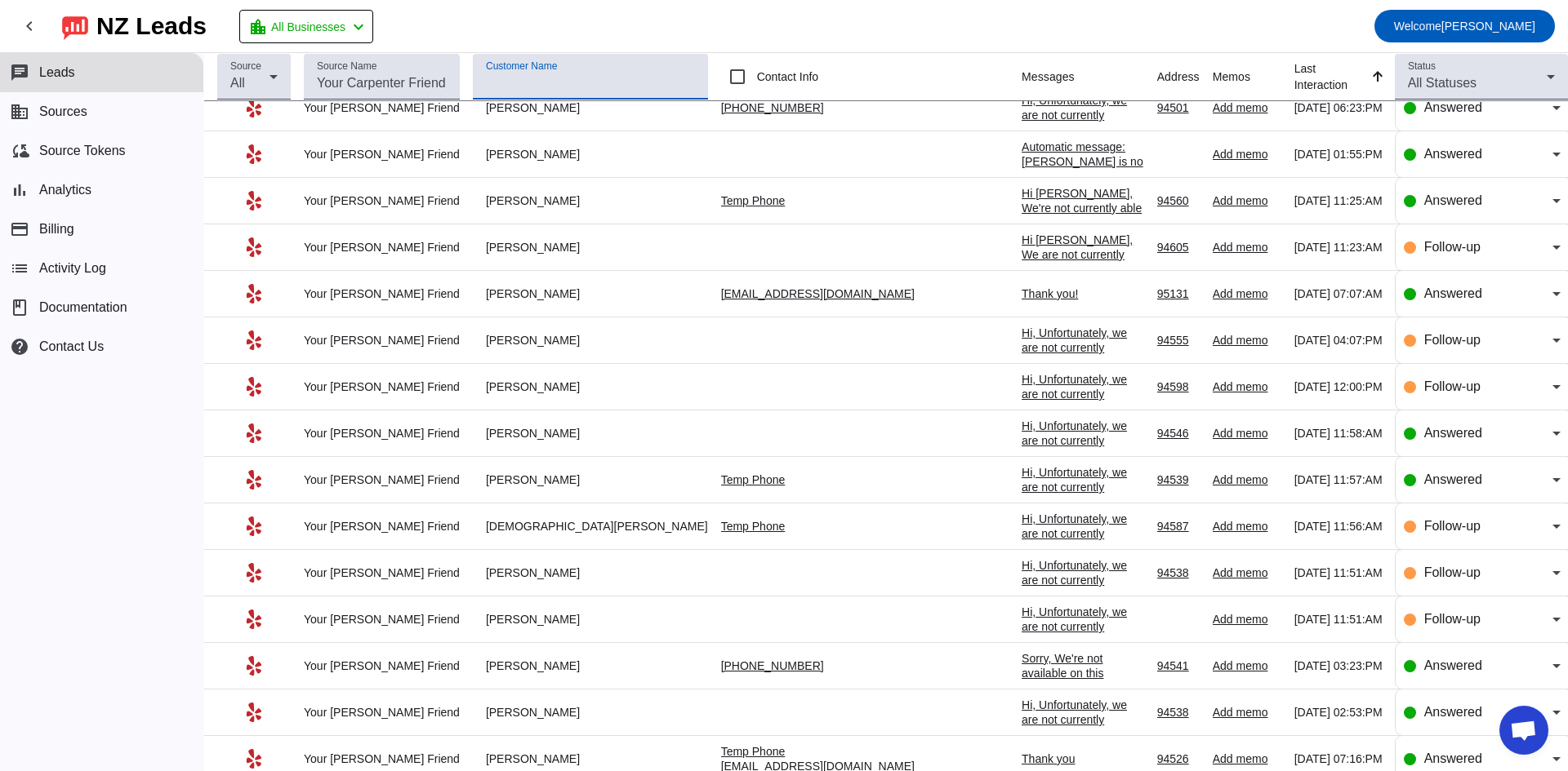
scroll to position [9369, 0]
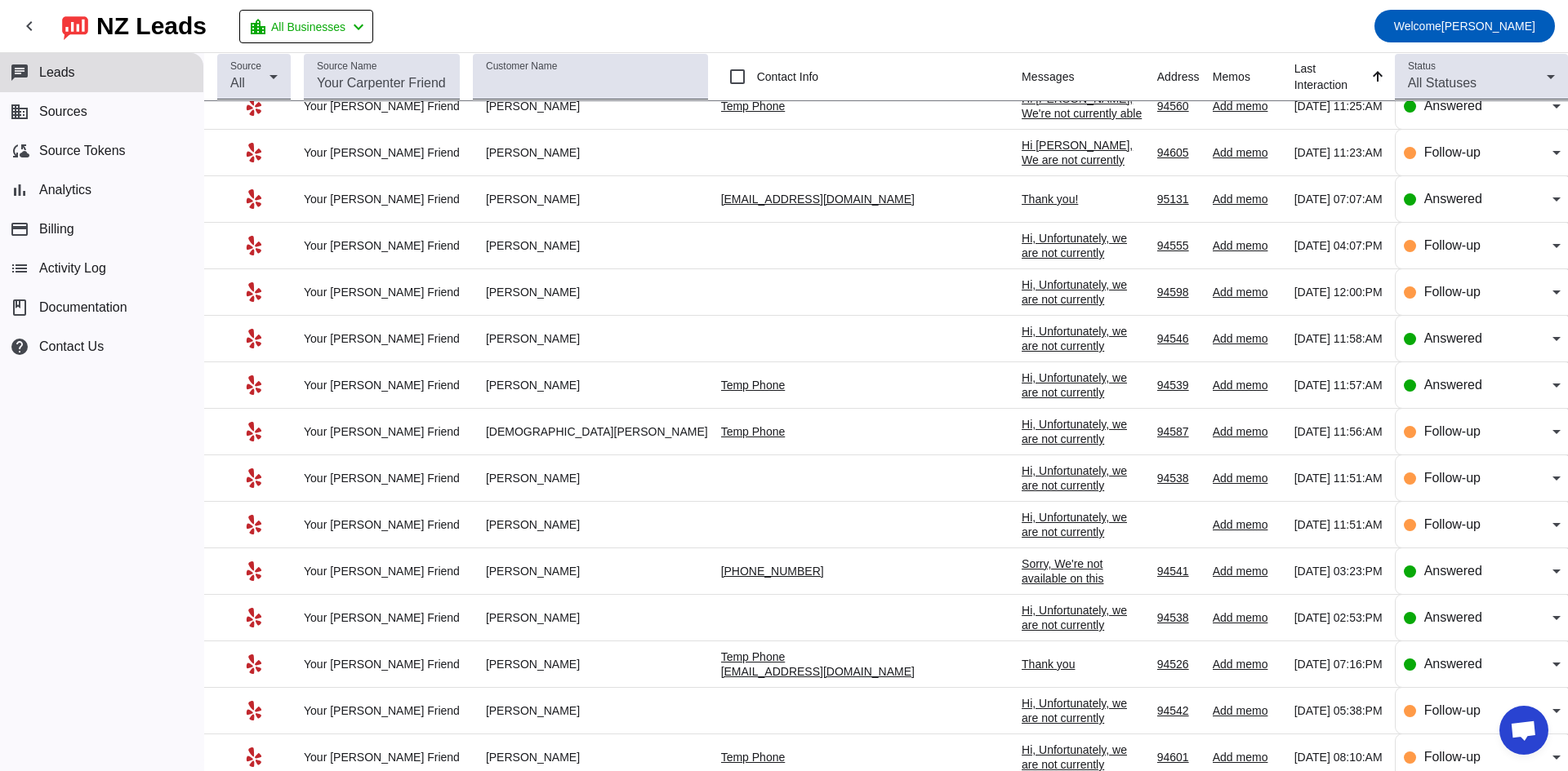
click at [1360, 14] on mat-toolbar-row "chevron_left [GEOGRAPHIC_DATA] Leads location_city All Businesses chevron_left …" at bounding box center [784, 26] width 1568 height 52
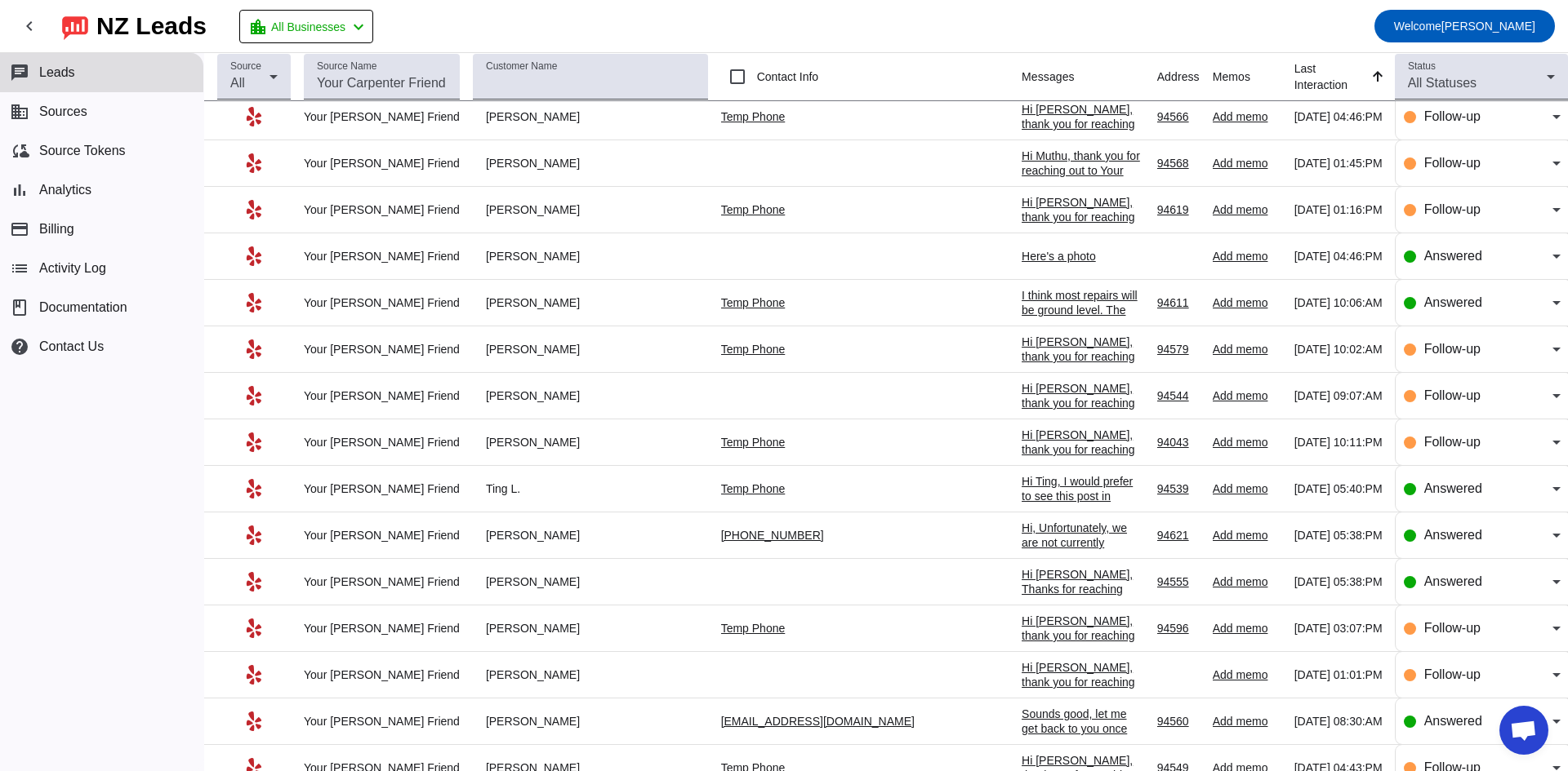
scroll to position [0, 0]
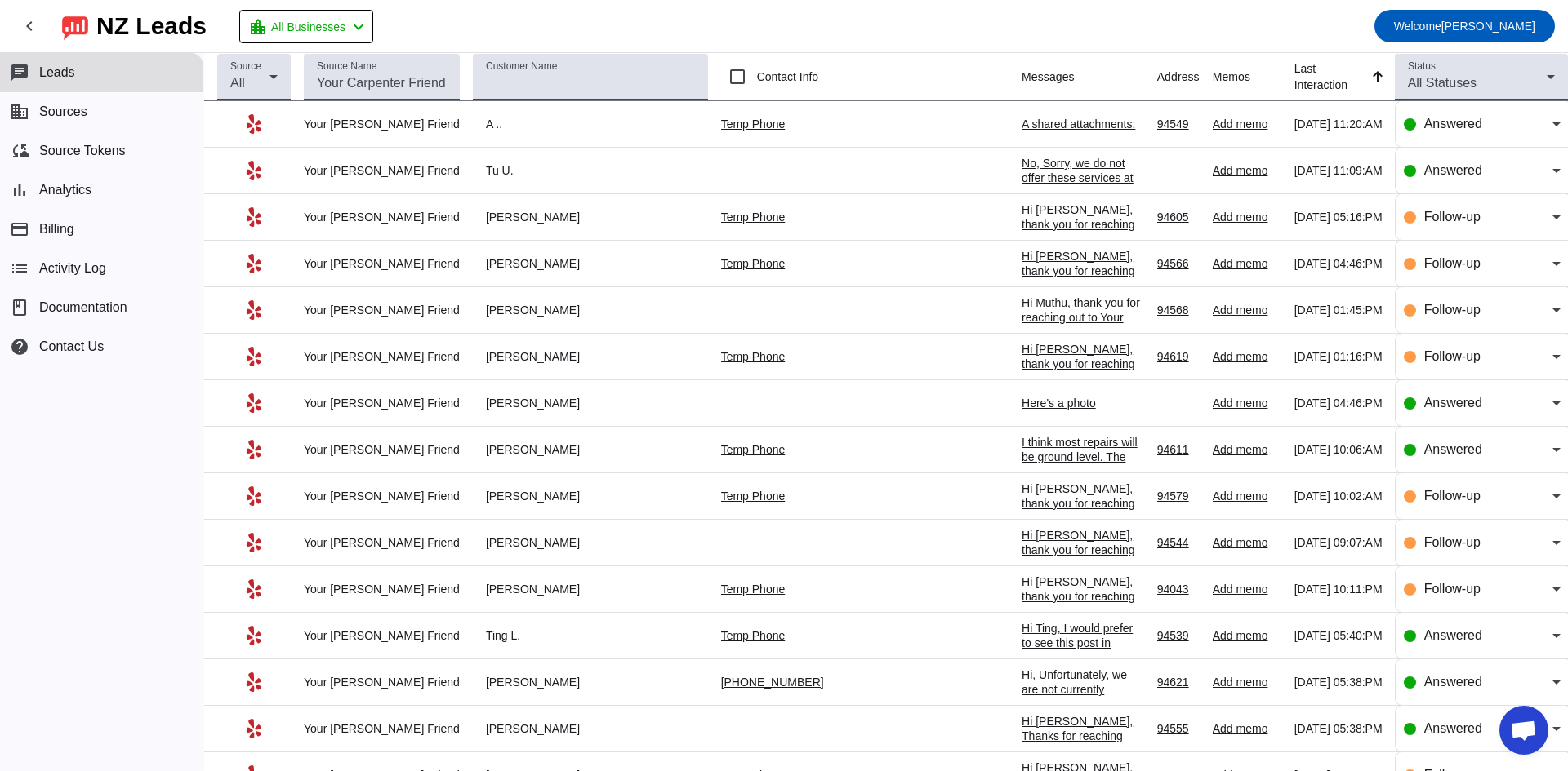
click at [1022, 123] on div "A shared attachments:" at bounding box center [1083, 123] width 123 height 14
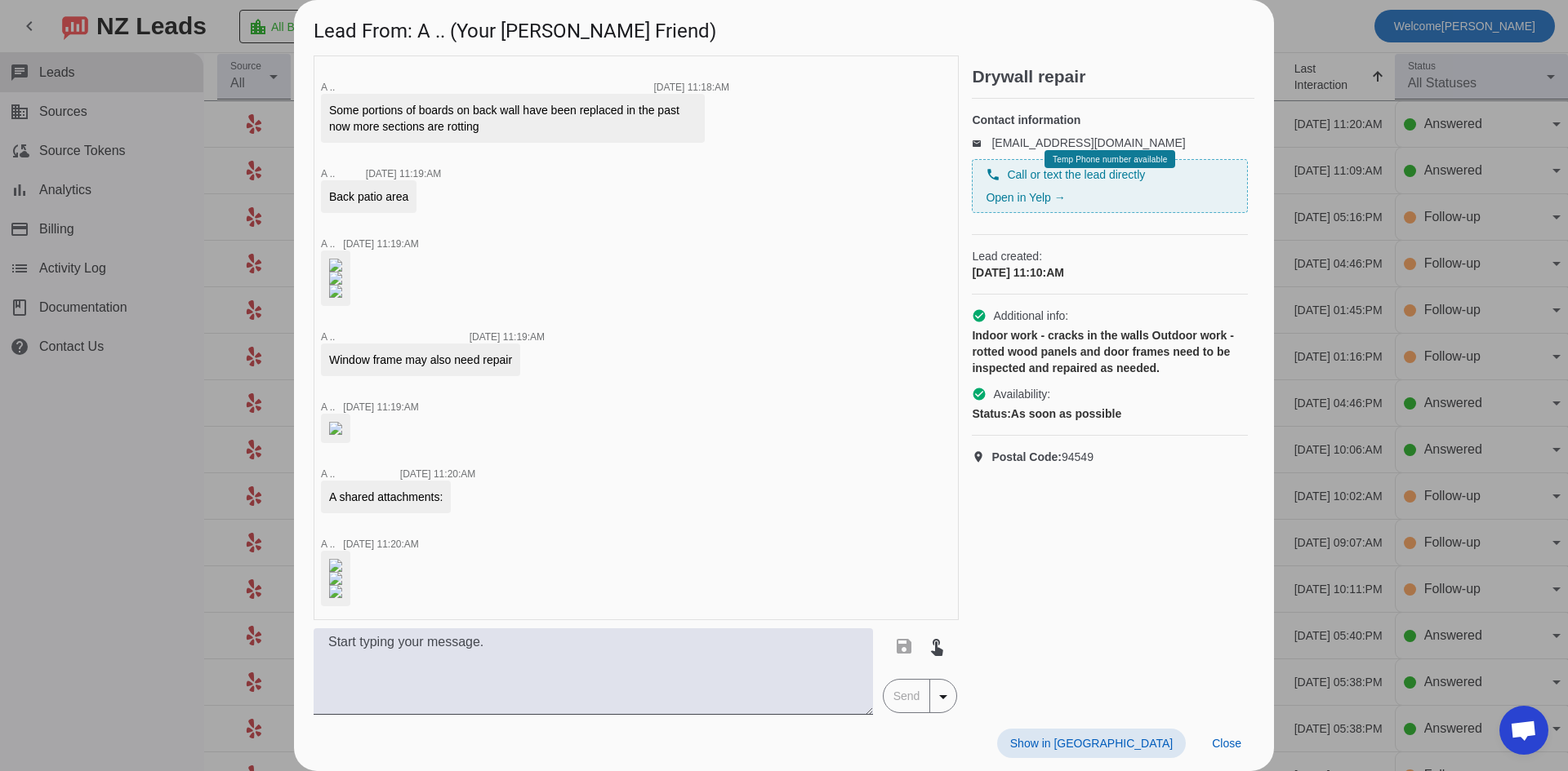
scroll to position [681, 0]
click at [1094, 465] on span "Postal Code: 94549" at bounding box center [1043, 457] width 102 height 16
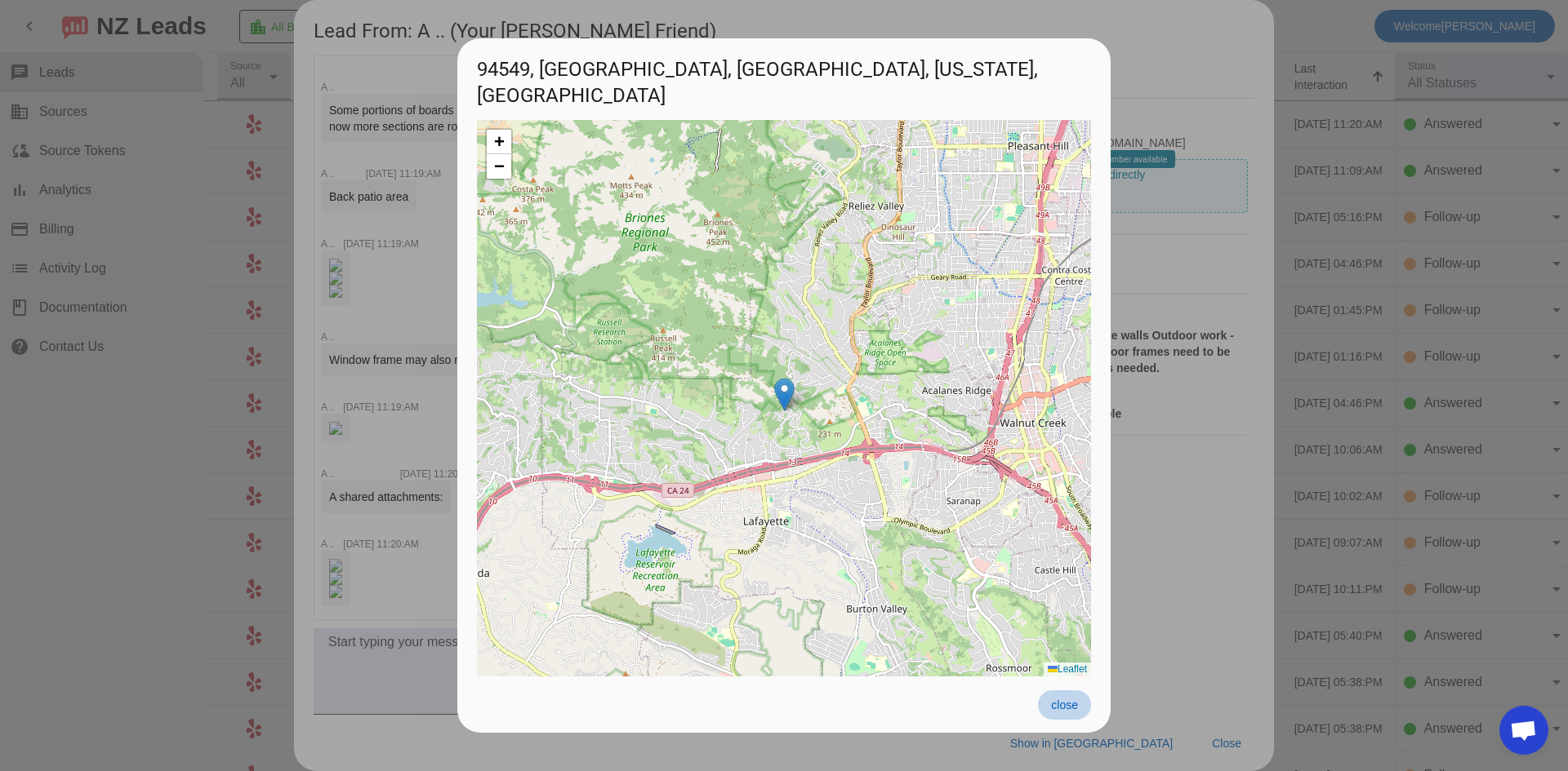
click at [1070, 704] on span "close" at bounding box center [1064, 705] width 27 height 13
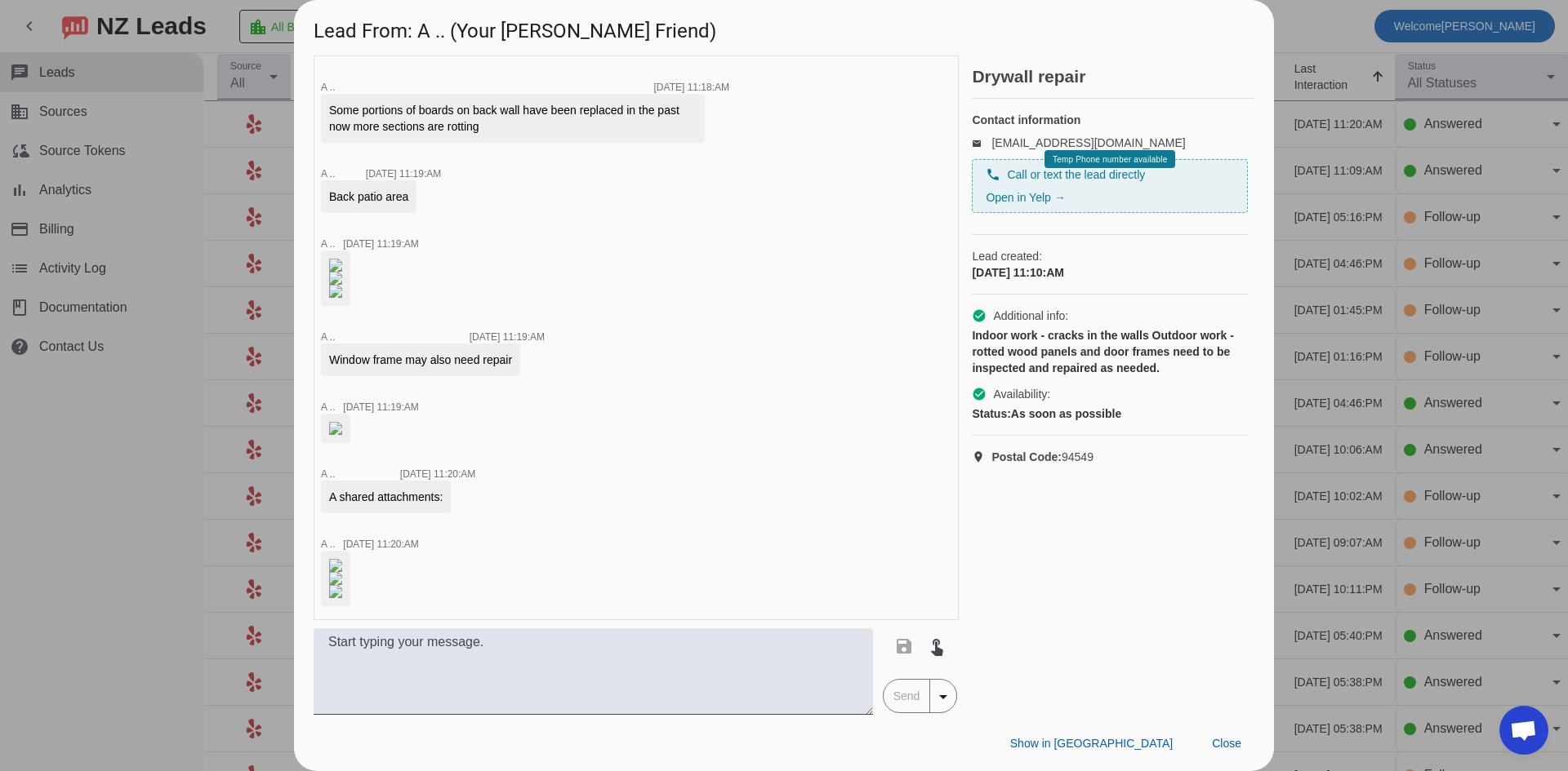
scroll to position [2313, 0]
click at [649, 673] on textarea at bounding box center [592, 672] width 559 height 87
type textarea "Hi"
click at [342, 35] on img at bounding box center [336, 29] width 13 height 13
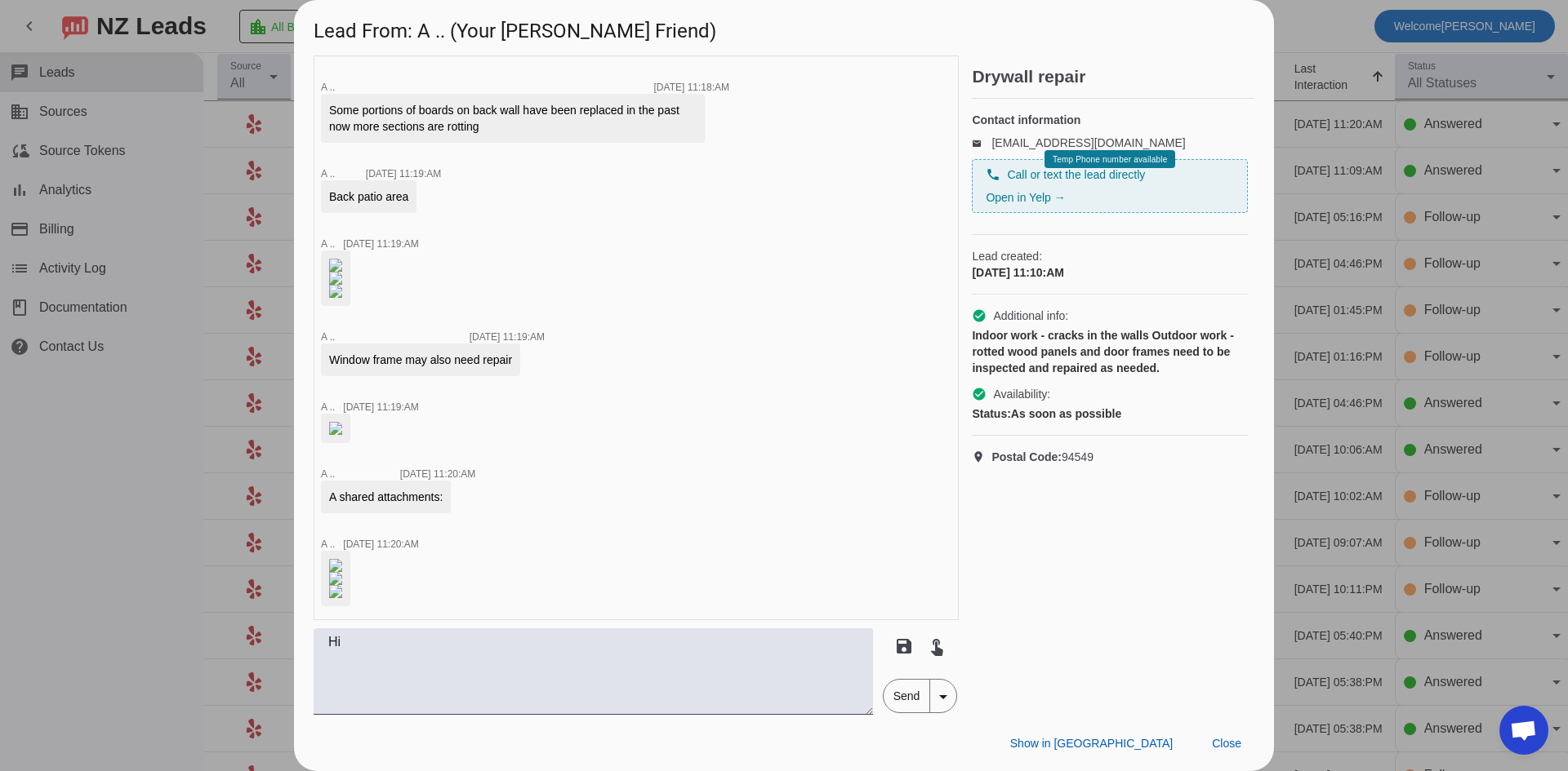
click at [342, 35] on img at bounding box center [336, 29] width 13 height 13
click at [342, 48] on img at bounding box center [336, 41] width 13 height 13
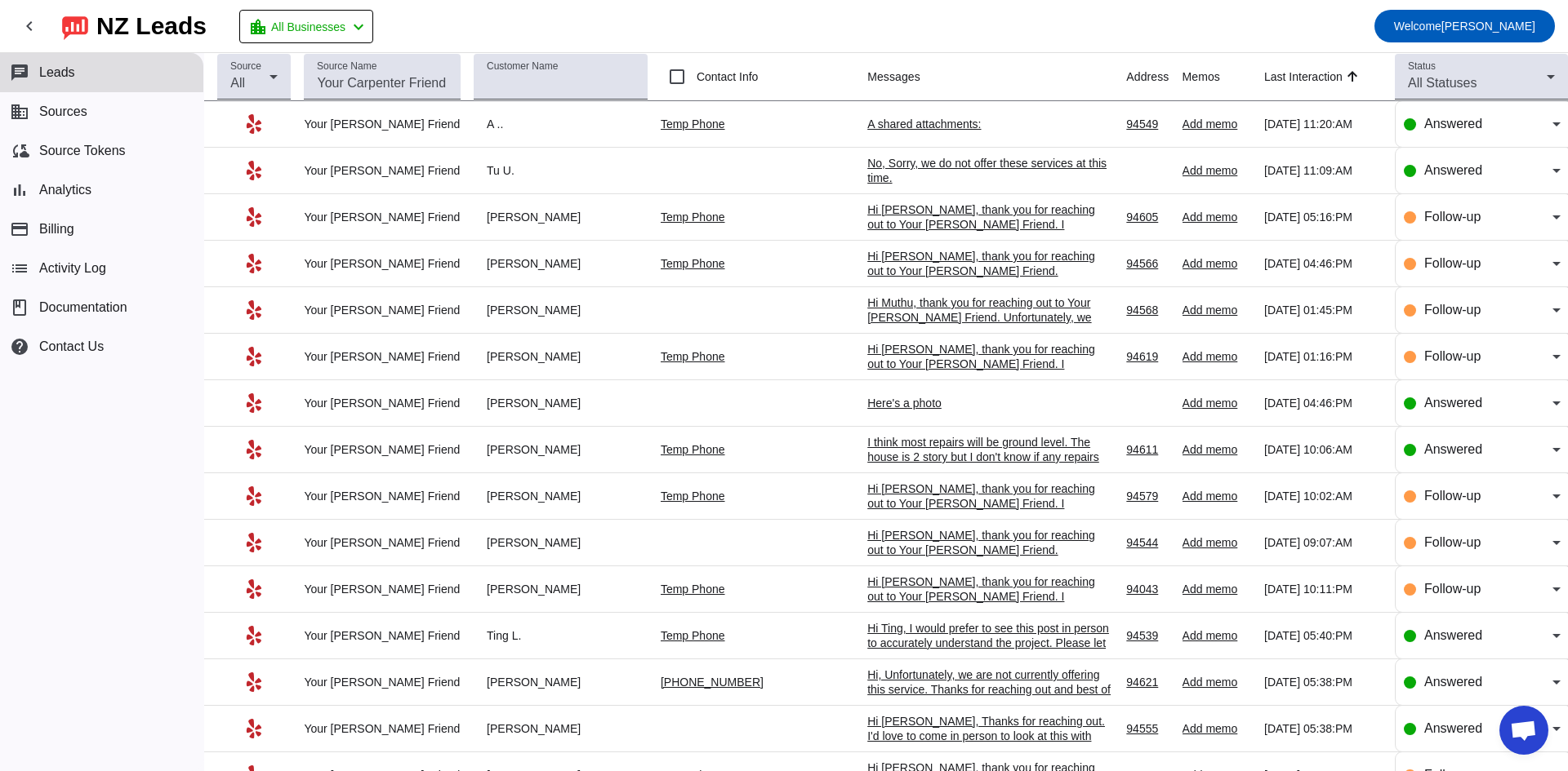
click at [882, 131] on td "A shared attachments: 9/18/2025, 11:20:AM" at bounding box center [996, 124] width 259 height 47
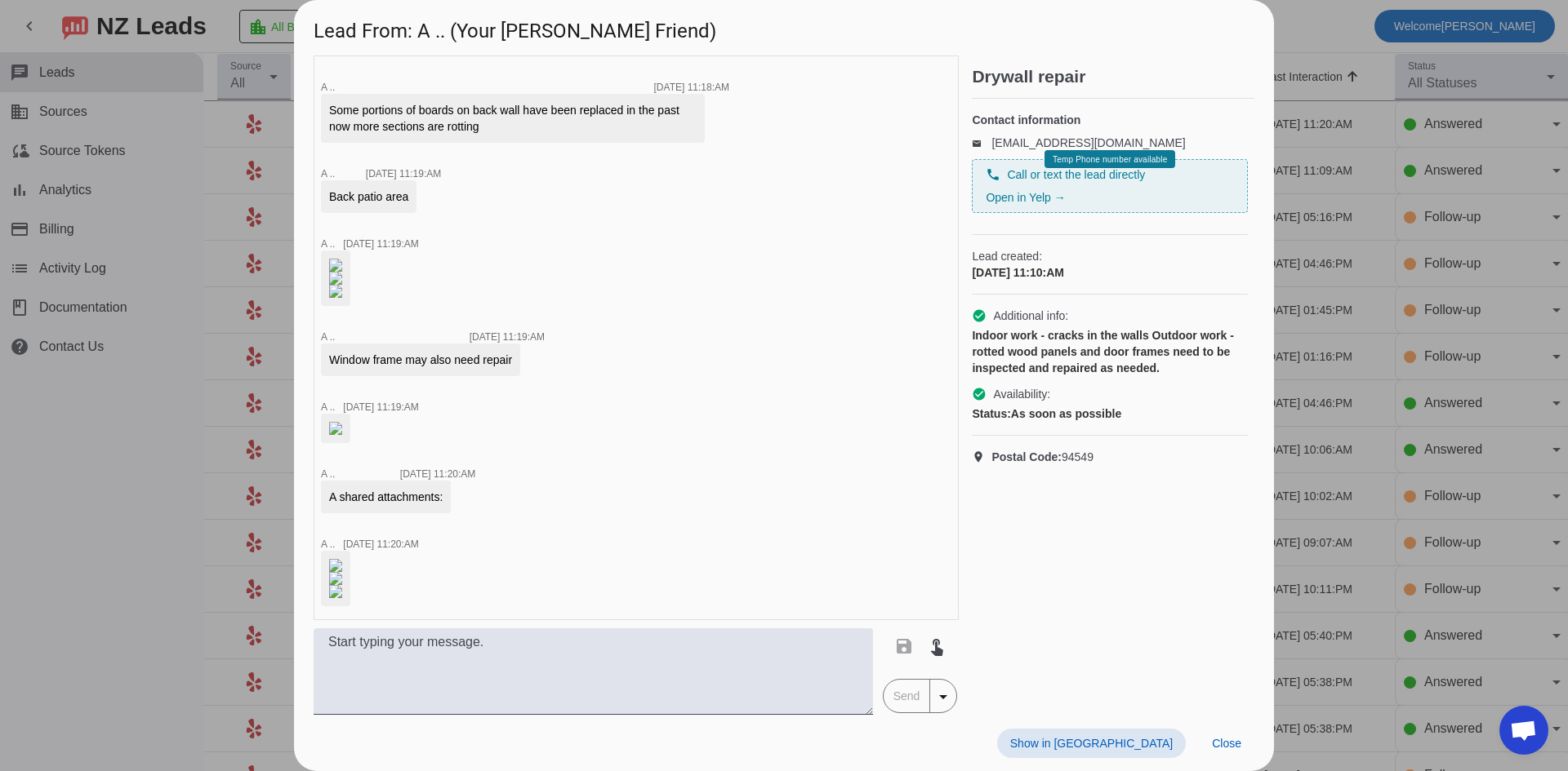
scroll to position [730, 0]
